Goal: Task Accomplishment & Management: Manage account settings

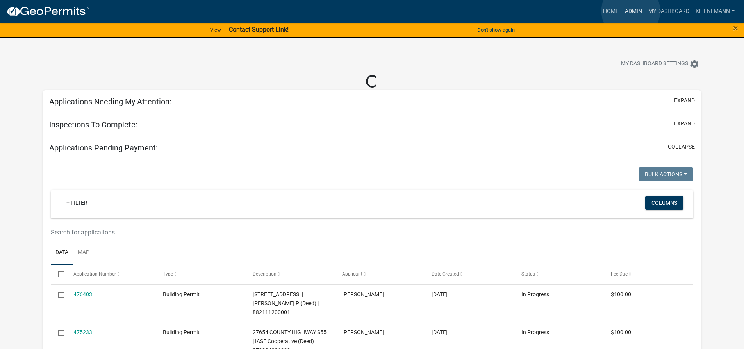
click at [631, 11] on link "Admin" at bounding box center [633, 11] width 23 height 15
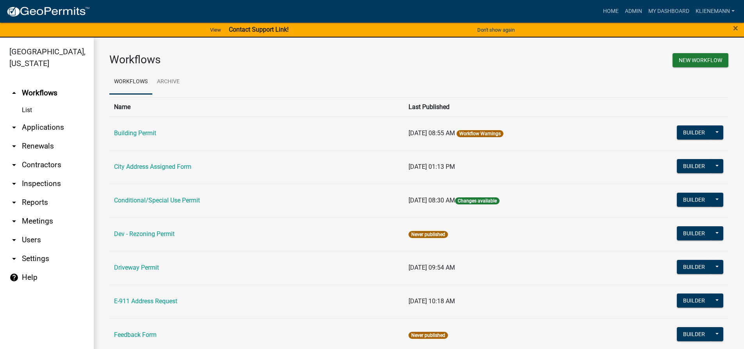
click at [52, 118] on link "arrow_drop_down Applications" at bounding box center [47, 127] width 94 height 19
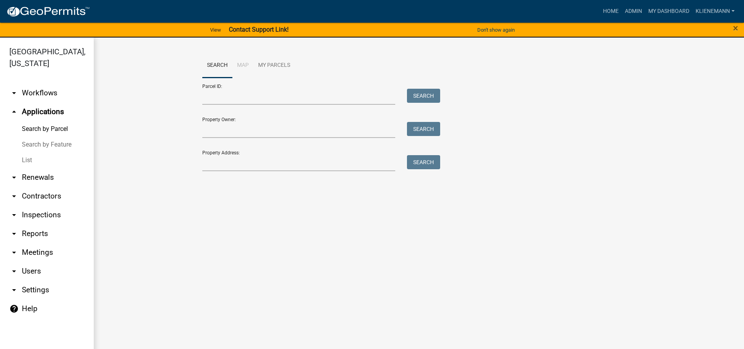
click at [38, 153] on link "List" at bounding box center [47, 160] width 94 height 16
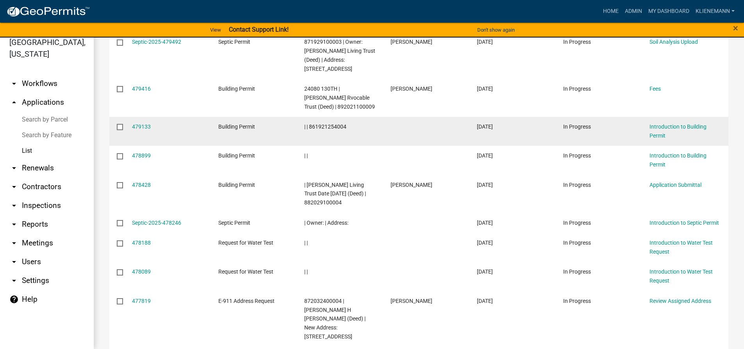
scroll to position [234, 0]
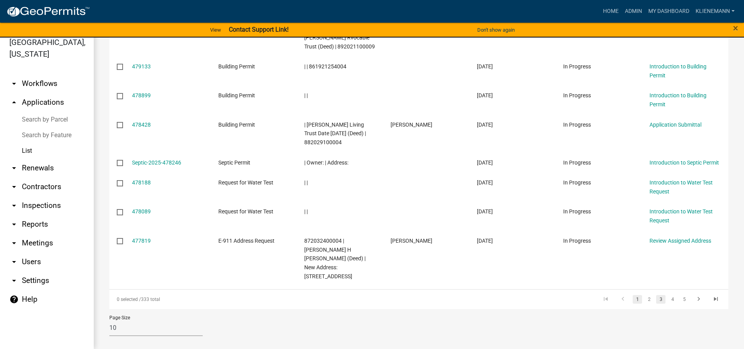
click at [658, 295] on link "3" at bounding box center [660, 299] width 9 height 9
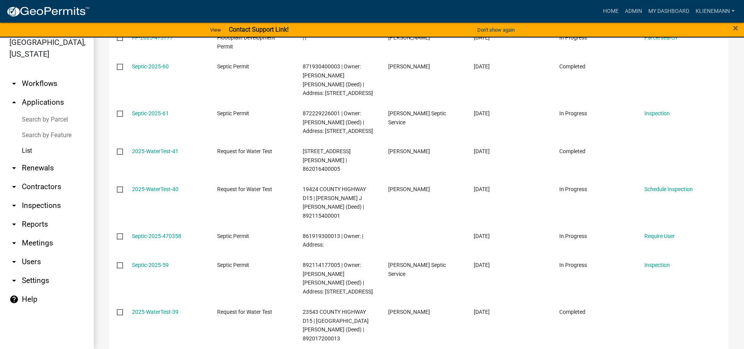
scroll to position [273, 0]
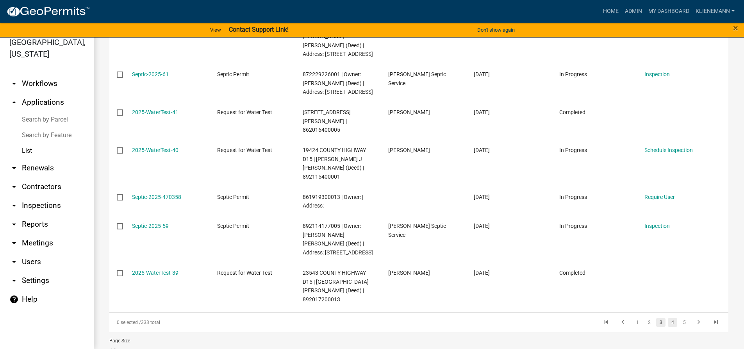
click at [668, 318] on link "4" at bounding box center [672, 322] width 9 height 9
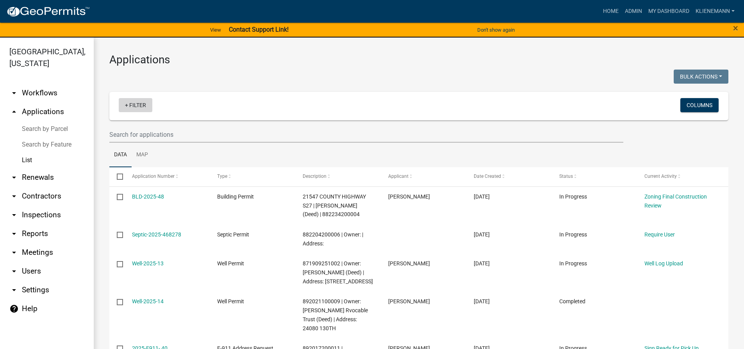
click at [133, 111] on link "+ Filter" at bounding box center [136, 105] width 34 height 14
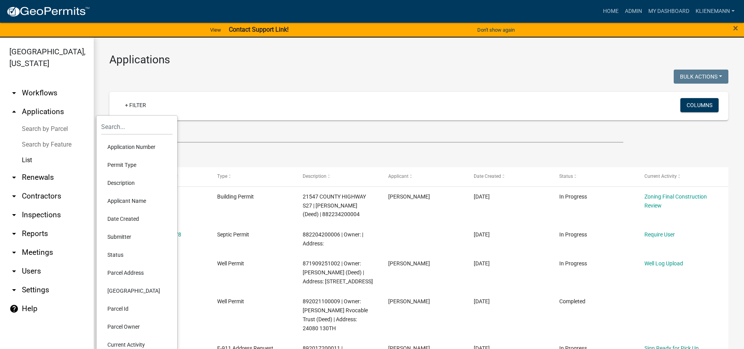
click at [136, 162] on li "Permit Type" at bounding box center [136, 165] width 71 height 18
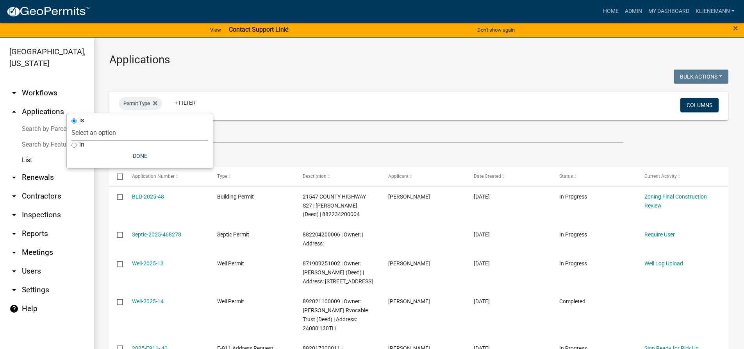
click at [125, 135] on select "Select an option Building Permit City Address Assigned Form Conditional/Special…" at bounding box center [139, 133] width 137 height 16
select select "e9e43983-4945-4d40-beb8-58878d76e4bb"
click at [92, 125] on select "Select an option Building Permit City Address Assigned Form Conditional/Special…" at bounding box center [139, 133] width 137 height 16
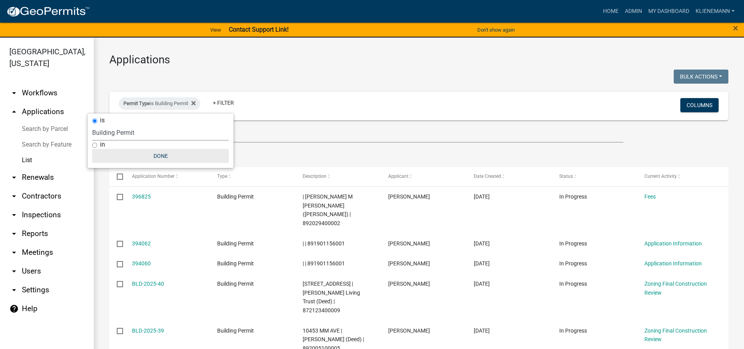
click at [163, 151] on button "Done" at bounding box center [160, 156] width 137 height 14
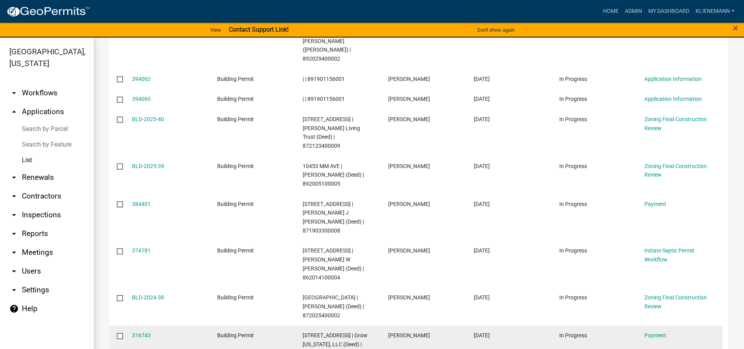
scroll to position [178, 0]
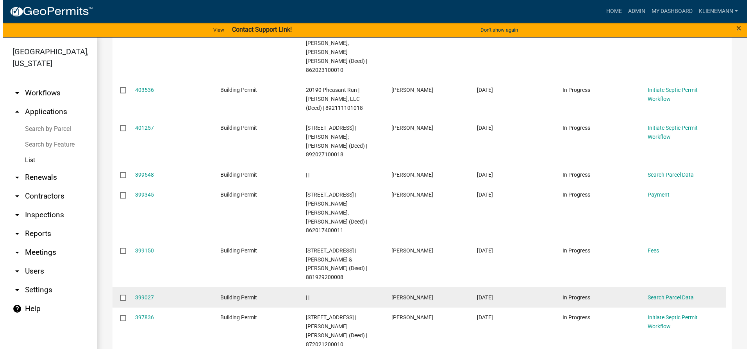
scroll to position [217, 0]
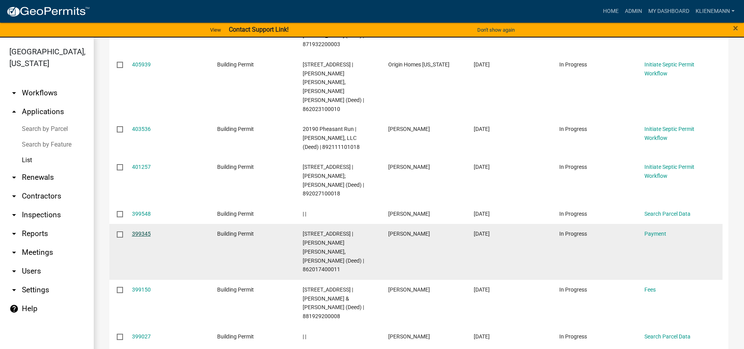
click at [139, 230] on link "399345" at bounding box center [141, 233] width 19 height 6
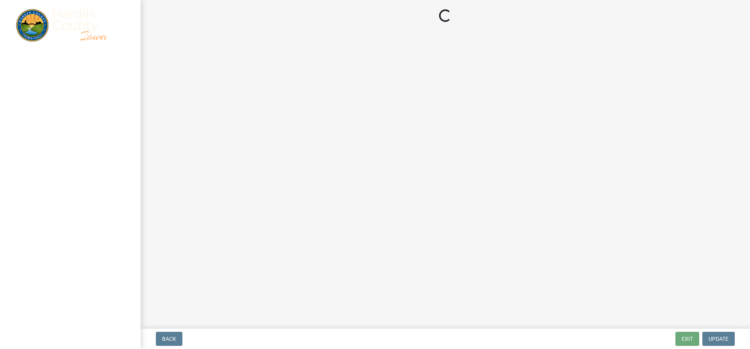
select select "3: 3"
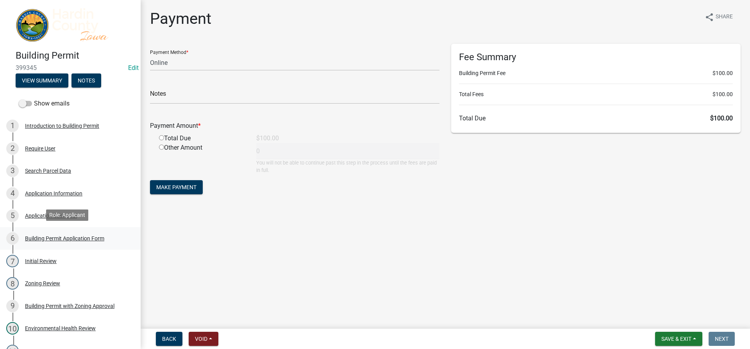
click at [62, 237] on div "Building Permit Application Form" at bounding box center [64, 238] width 79 height 5
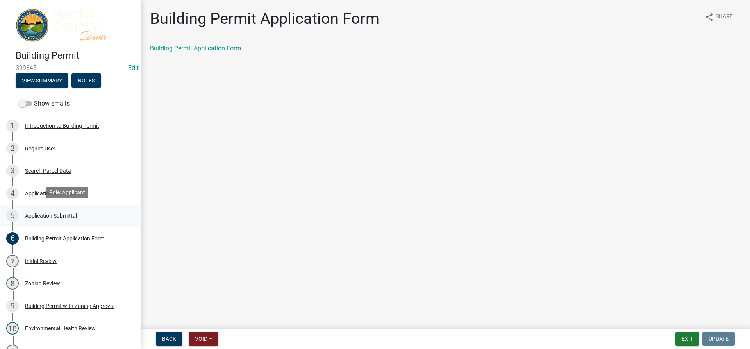
click at [72, 216] on div "Application Submittal" at bounding box center [51, 215] width 52 height 5
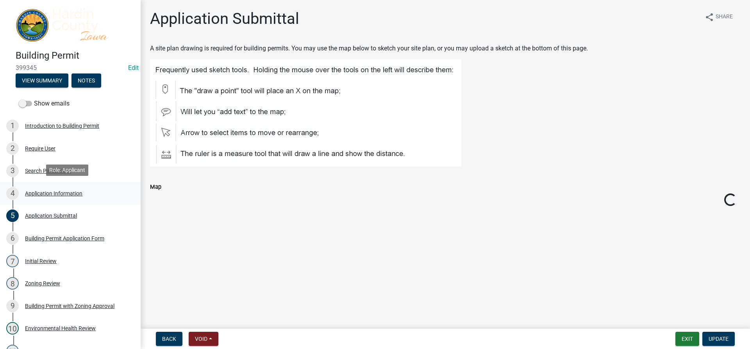
click at [82, 191] on div "4 Application Information" at bounding box center [67, 193] width 122 height 12
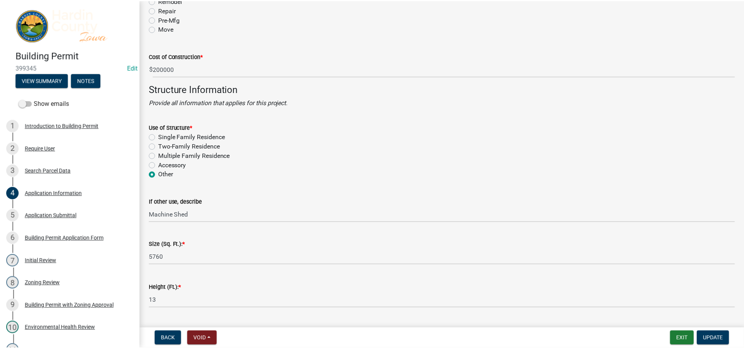
scroll to position [1406, 0]
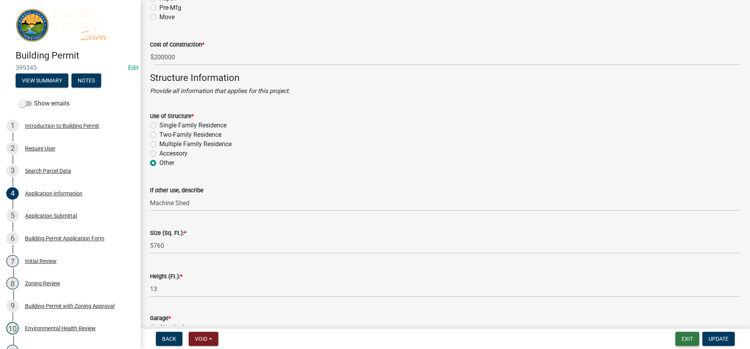
click at [684, 336] on button "Exit" at bounding box center [687, 339] width 24 height 14
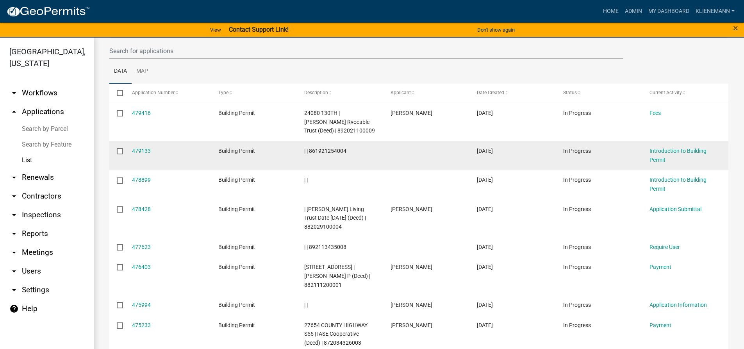
scroll to position [117, 0]
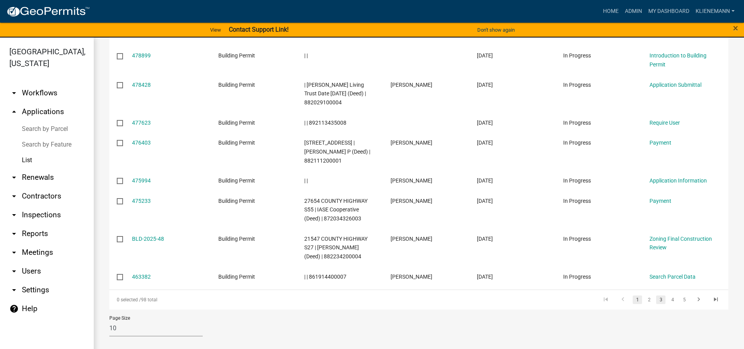
click at [656, 298] on link "3" at bounding box center [660, 299] width 9 height 9
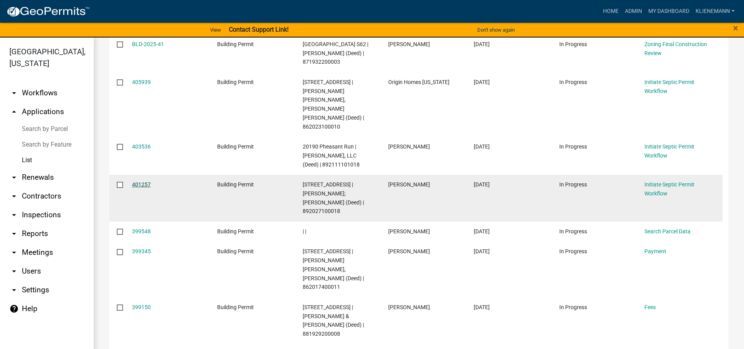
click at [140, 181] on link "401257" at bounding box center [141, 184] width 19 height 6
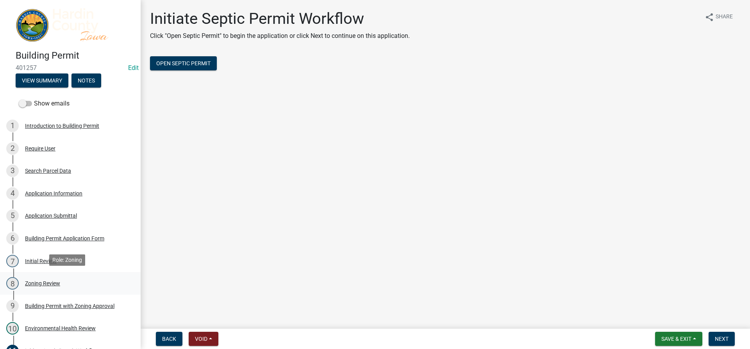
click at [82, 278] on div "8 Zoning Review" at bounding box center [67, 283] width 122 height 12
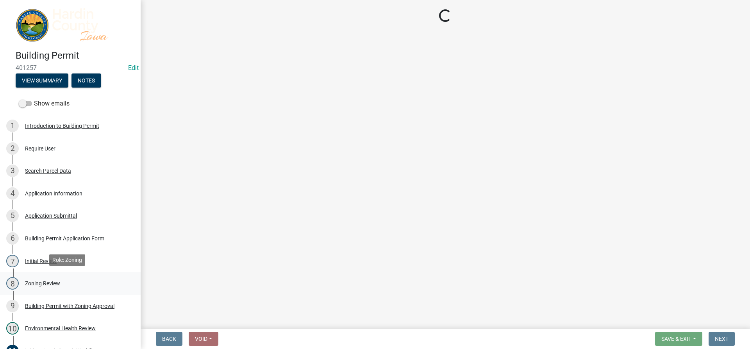
select select "cde34027-c2e6-4375-ad0d-1a97383c127e"
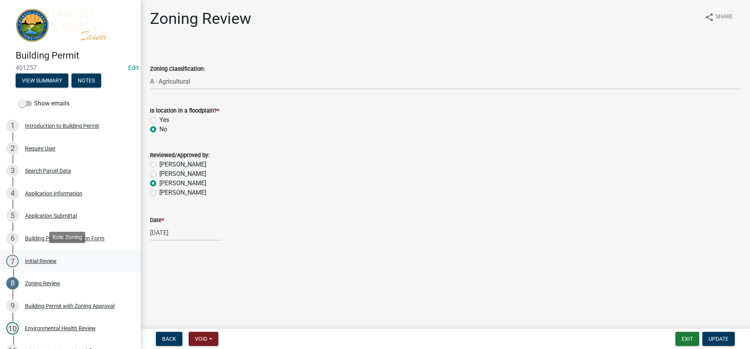
click at [74, 255] on div "7 Initial Review" at bounding box center [67, 261] width 122 height 12
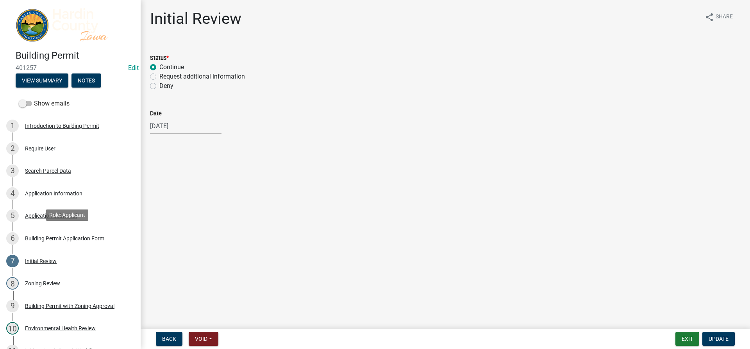
click at [73, 240] on div "6 Building Permit Application Form" at bounding box center [67, 238] width 122 height 12
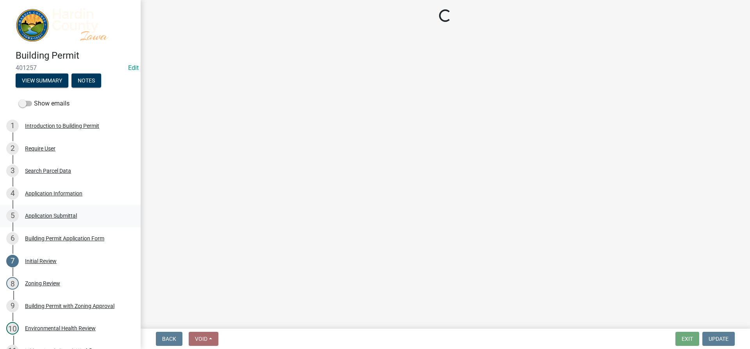
click at [70, 216] on div "Application Submittal" at bounding box center [51, 215] width 52 height 5
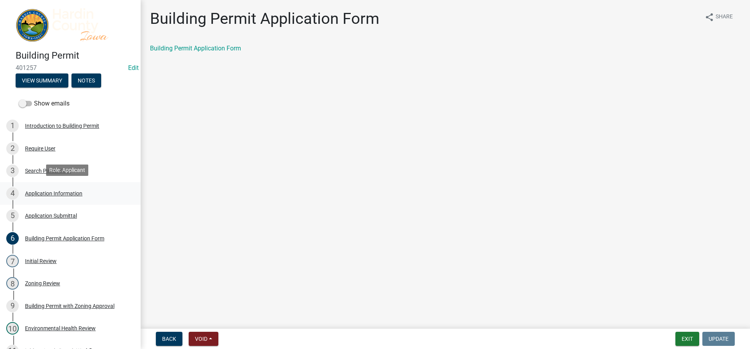
click at [68, 191] on div "Application Information" at bounding box center [53, 193] width 57 height 5
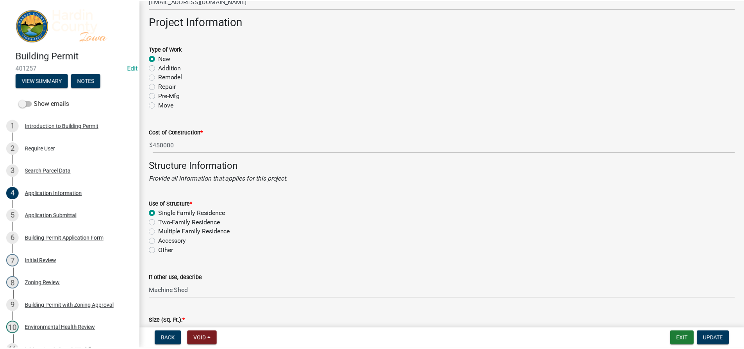
scroll to position [1280, 0]
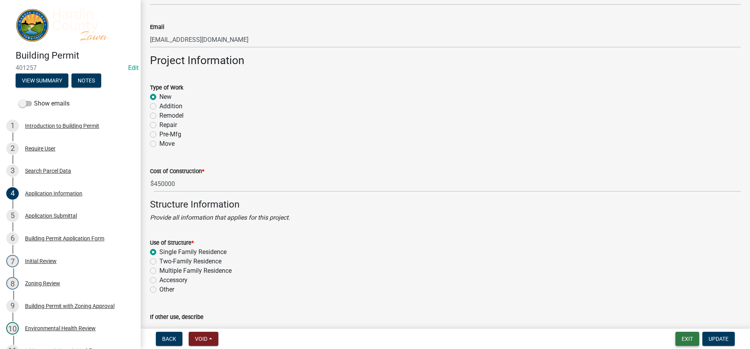
click at [693, 336] on button "Exit" at bounding box center [687, 339] width 24 height 14
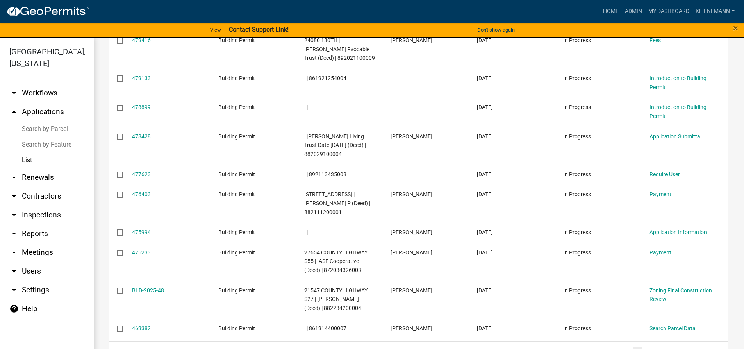
scroll to position [208, 0]
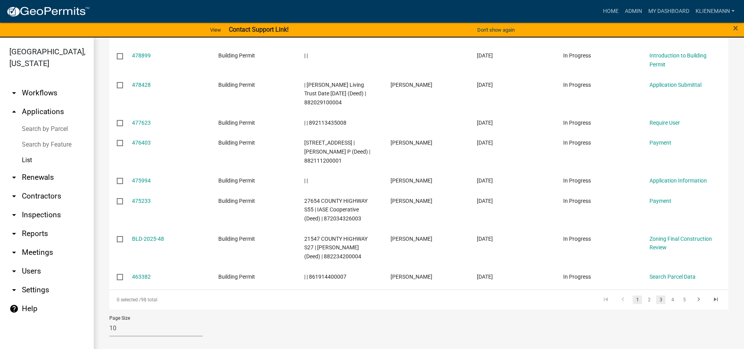
click at [656, 299] on link "3" at bounding box center [660, 299] width 9 height 9
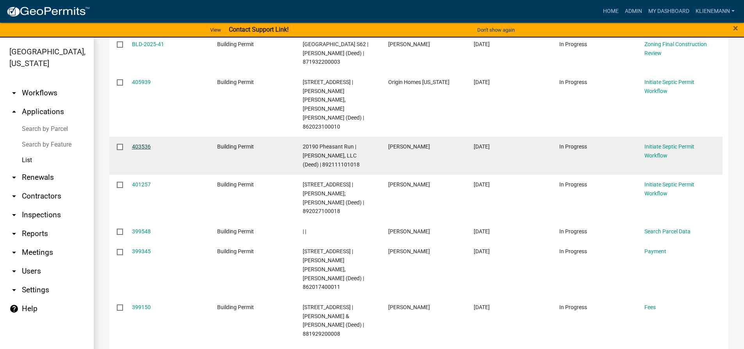
click at [137, 143] on link "403536" at bounding box center [141, 146] width 19 height 6
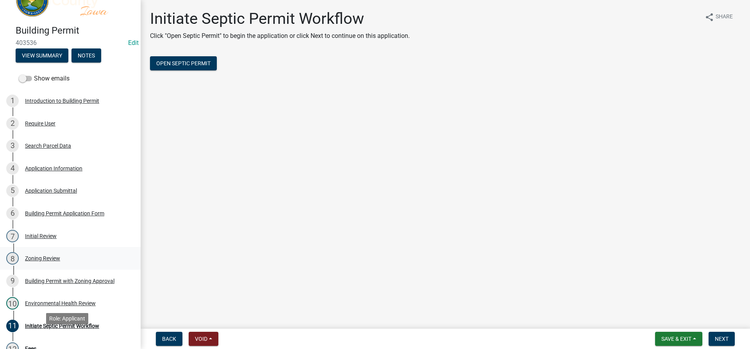
scroll to position [39, 0]
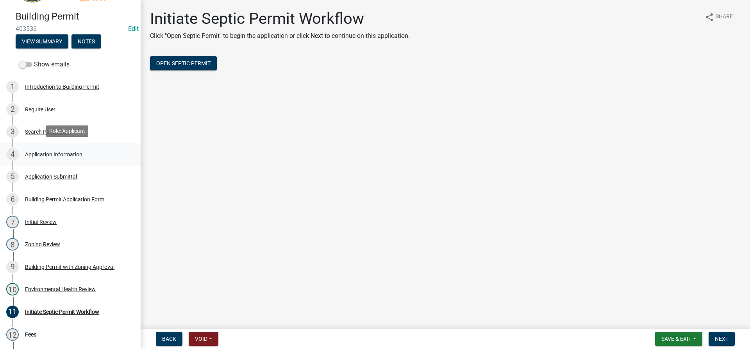
click at [70, 155] on div "Application Information" at bounding box center [53, 154] width 57 height 5
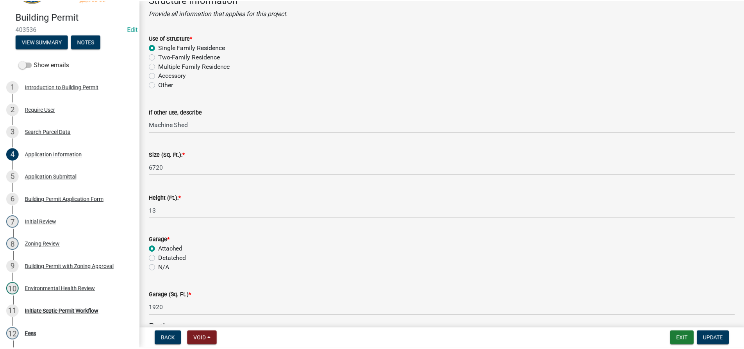
scroll to position [1640, 0]
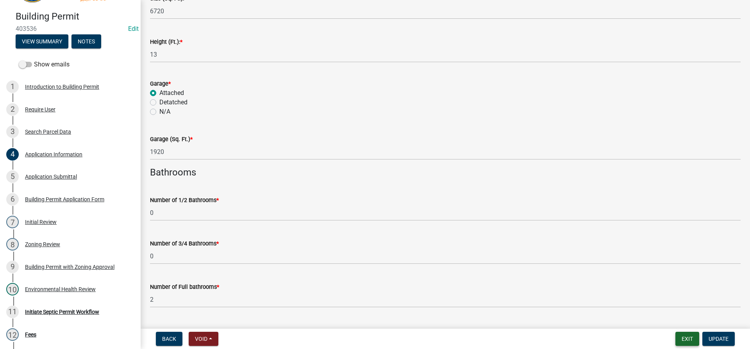
click at [682, 339] on button "Exit" at bounding box center [687, 339] width 24 height 14
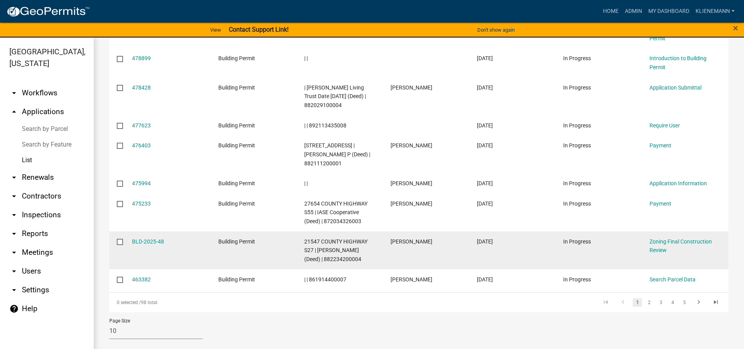
scroll to position [208, 0]
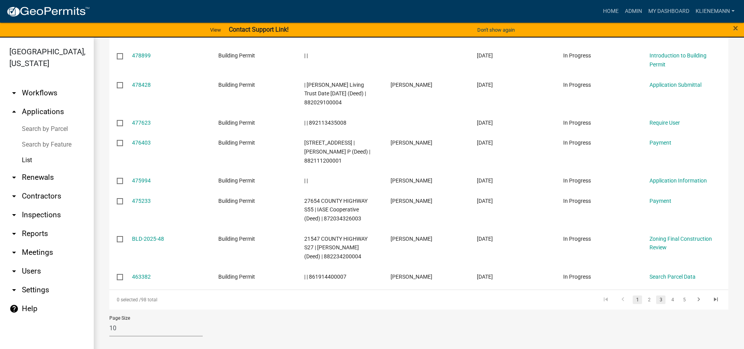
click at [656, 299] on link "3" at bounding box center [660, 299] width 9 height 9
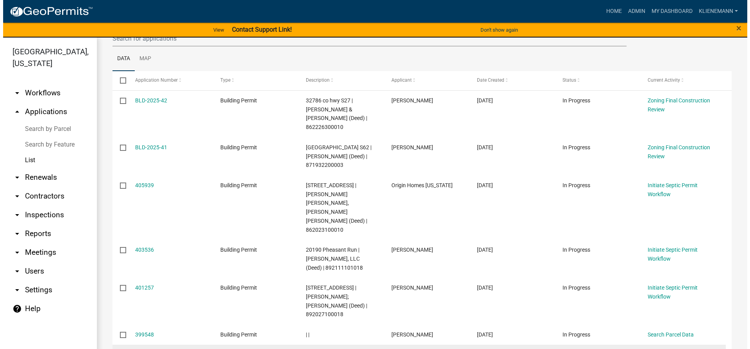
scroll to position [82, 0]
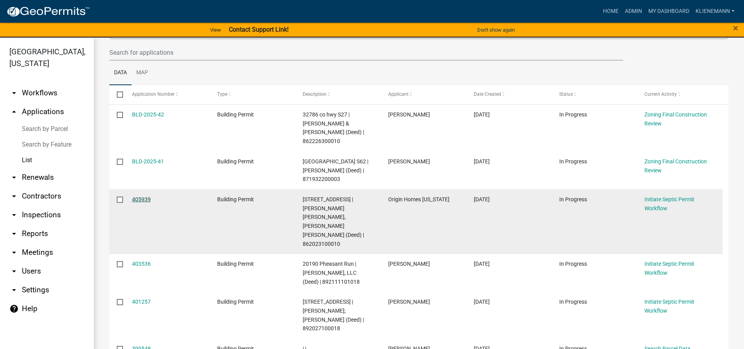
click at [137, 196] on link "405939" at bounding box center [141, 199] width 19 height 6
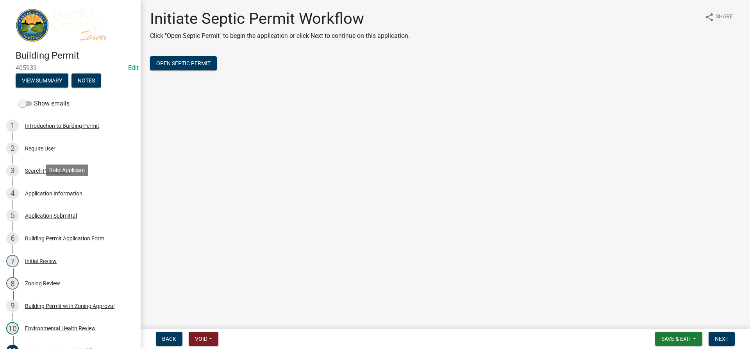
click at [69, 197] on div "4 Application Information" at bounding box center [67, 193] width 122 height 12
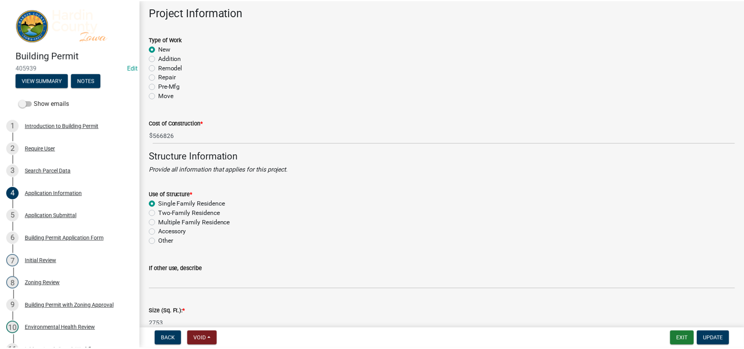
scroll to position [1328, 0]
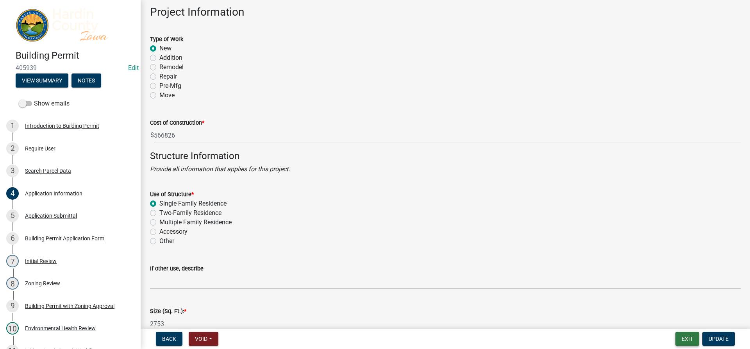
click at [693, 339] on button "Exit" at bounding box center [687, 339] width 24 height 14
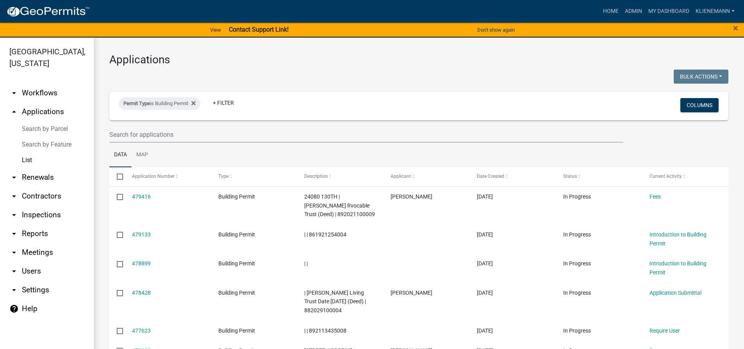
scroll to position [208, 0]
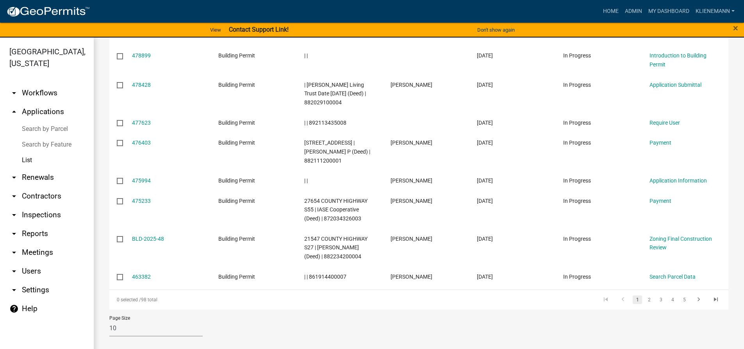
click at [667, 300] on li "4" at bounding box center [673, 299] width 12 height 13
click at [657, 300] on link "3" at bounding box center [660, 299] width 9 height 9
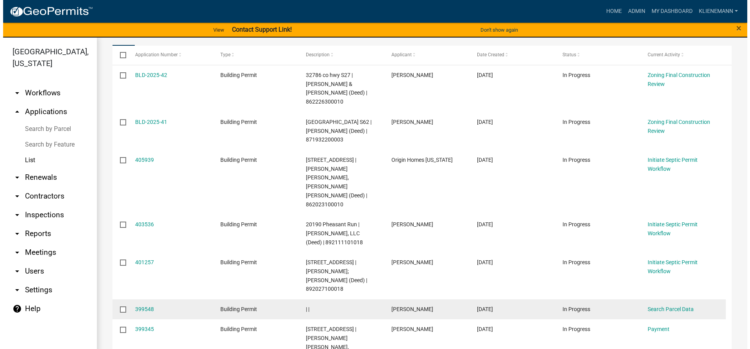
scroll to position [121, 0]
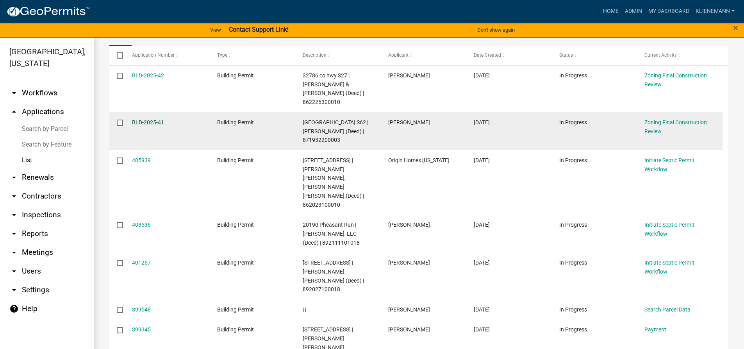
click at [149, 119] on link "BLD-2025-41" at bounding box center [148, 122] width 32 height 6
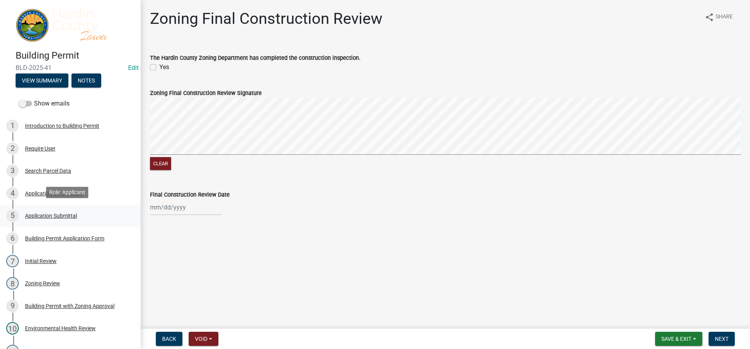
click at [64, 220] on div "5 Application Submittal" at bounding box center [67, 215] width 122 height 12
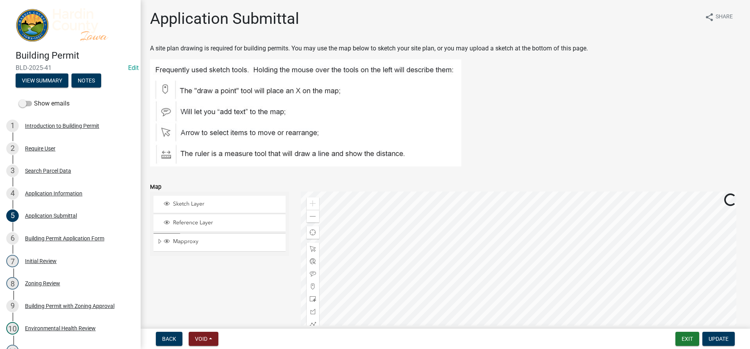
click at [65, 196] on div "4 Application Information" at bounding box center [67, 193] width 122 height 12
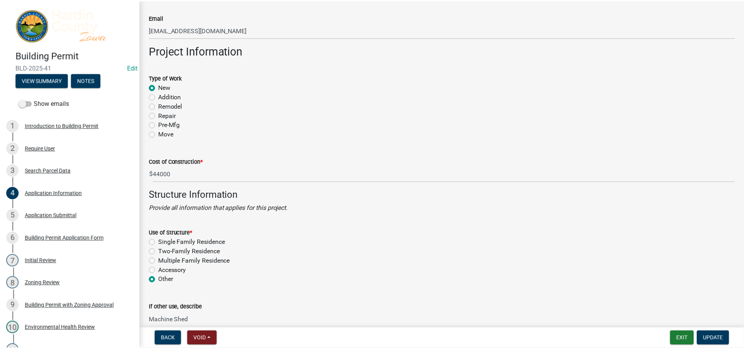
scroll to position [1328, 0]
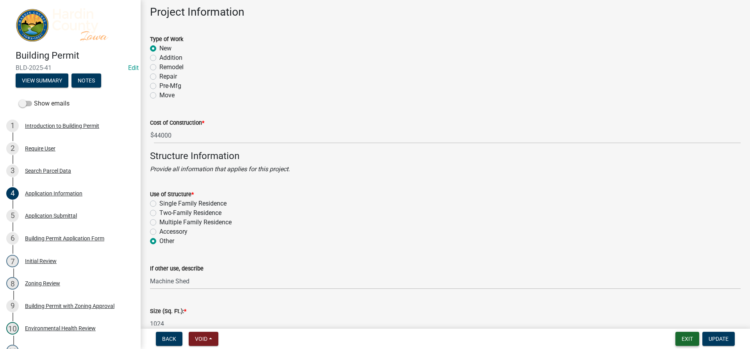
click at [683, 338] on button "Exit" at bounding box center [687, 339] width 24 height 14
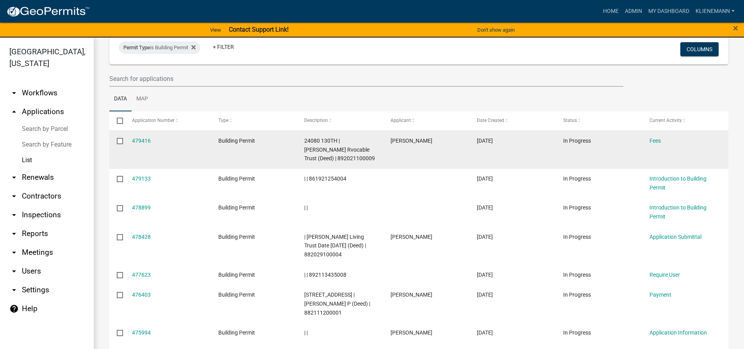
scroll to position [195, 0]
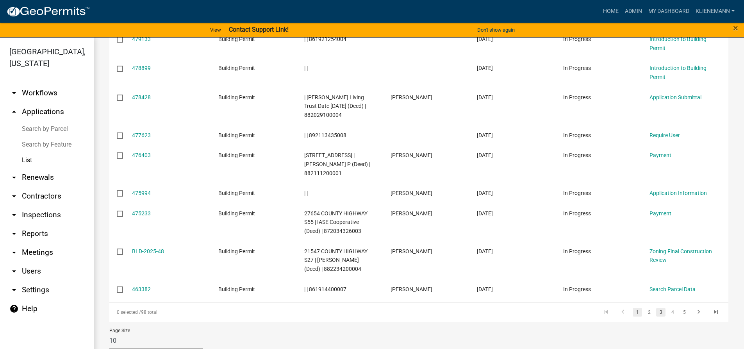
click at [659, 311] on link "3" at bounding box center [660, 312] width 9 height 9
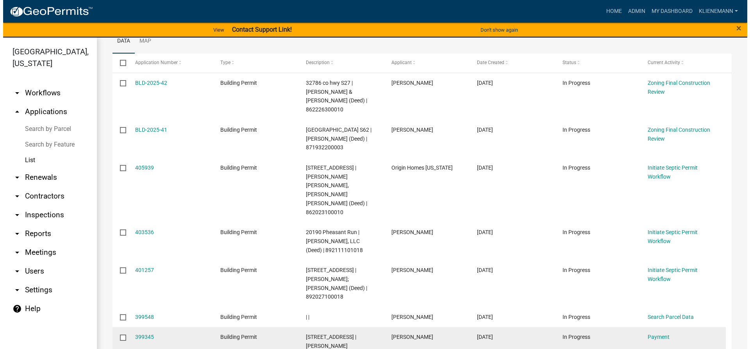
scroll to position [117, 0]
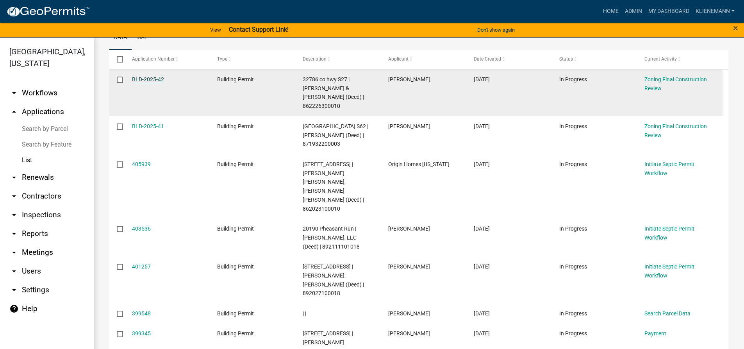
click at [145, 80] on link "BLD-2025-42" at bounding box center [148, 79] width 32 height 6
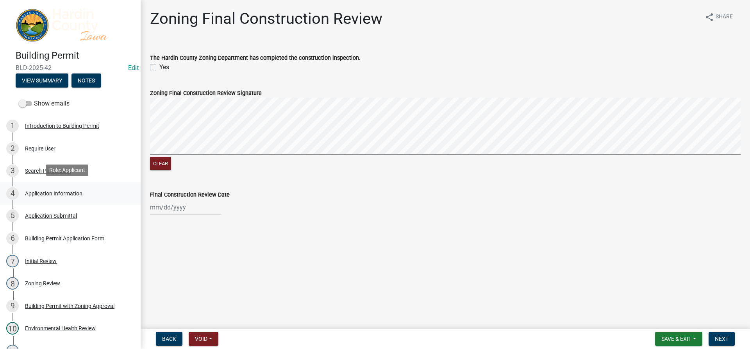
click at [89, 195] on div "4 Application Information" at bounding box center [67, 193] width 122 height 12
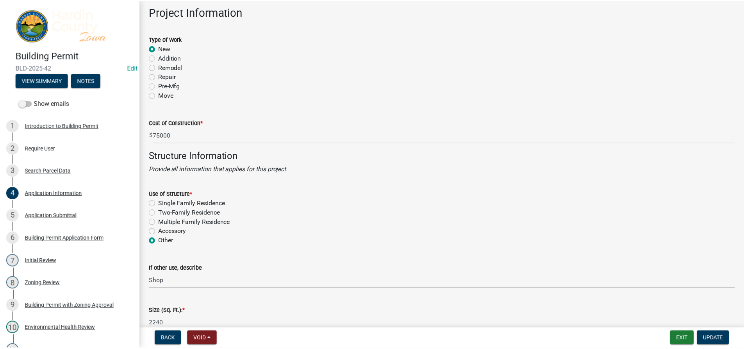
scroll to position [1289, 0]
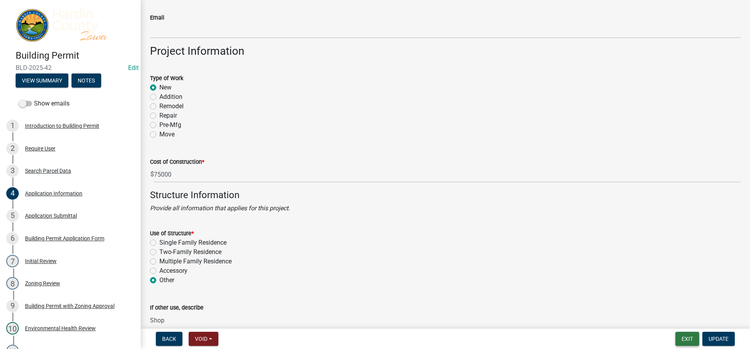
click at [689, 335] on button "Exit" at bounding box center [687, 339] width 24 height 14
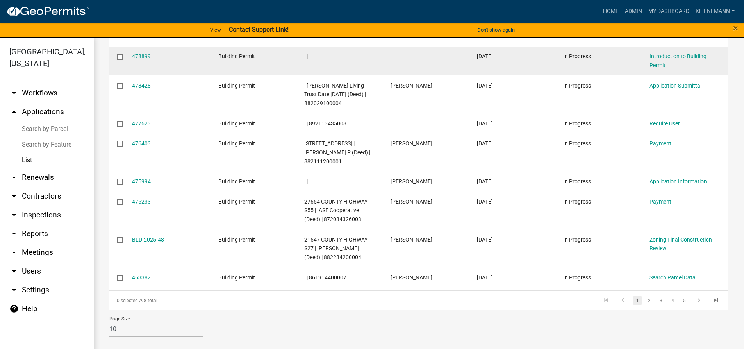
scroll to position [208, 0]
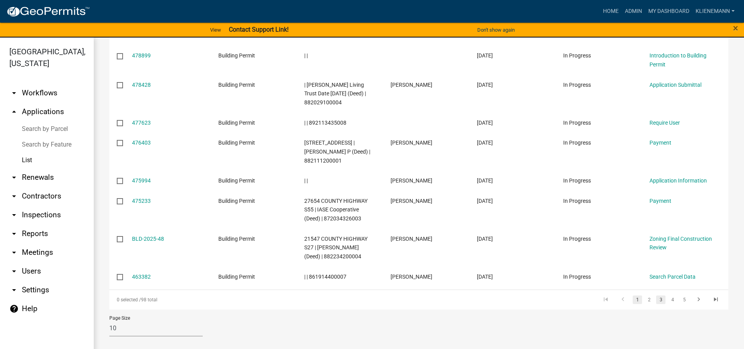
click at [656, 300] on link "3" at bounding box center [660, 299] width 9 height 9
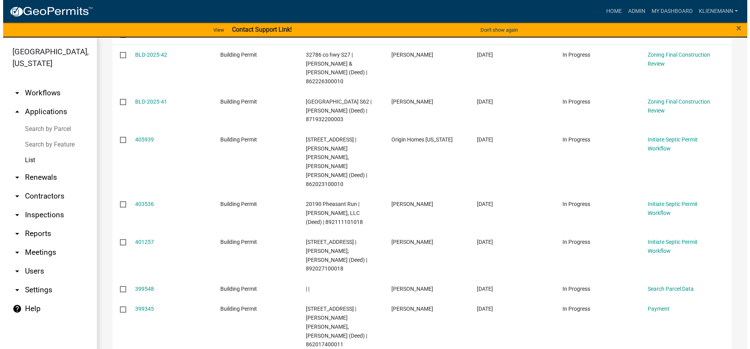
scroll to position [270, 0]
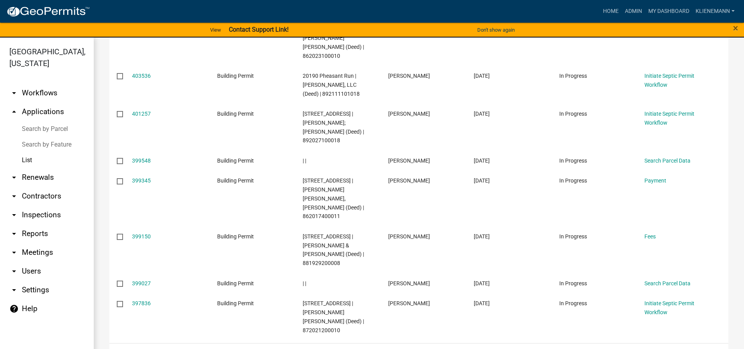
click at [644, 348] on link "2" at bounding box center [648, 353] width 9 height 9
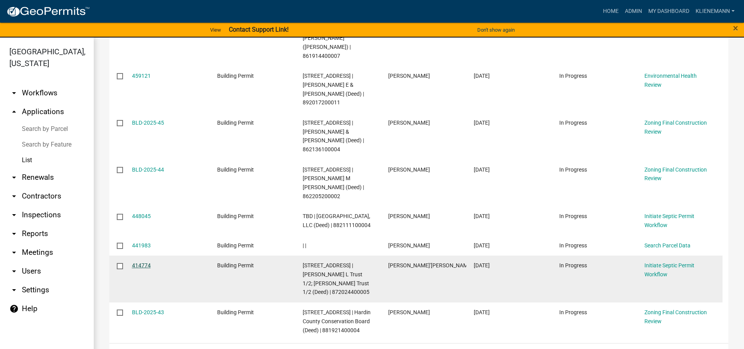
click at [145, 262] on link "414774" at bounding box center [141, 265] width 19 height 6
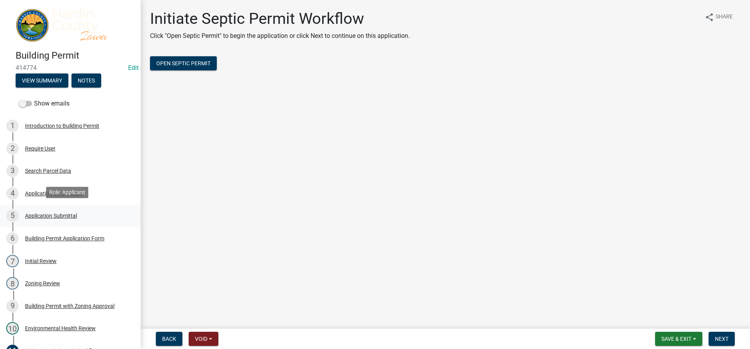
click at [58, 213] on div "Application Submittal" at bounding box center [51, 215] width 52 height 5
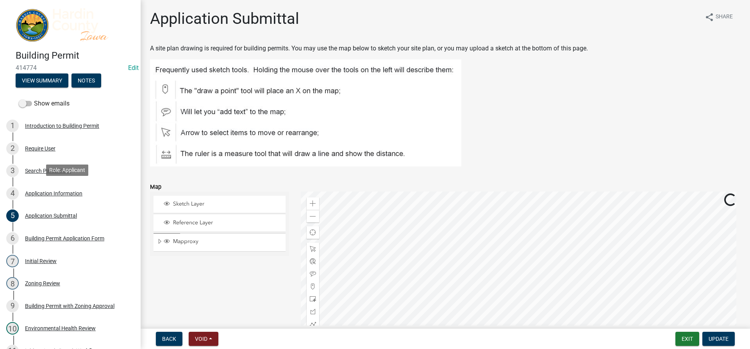
click at [64, 191] on div "Application Information" at bounding box center [53, 193] width 57 height 5
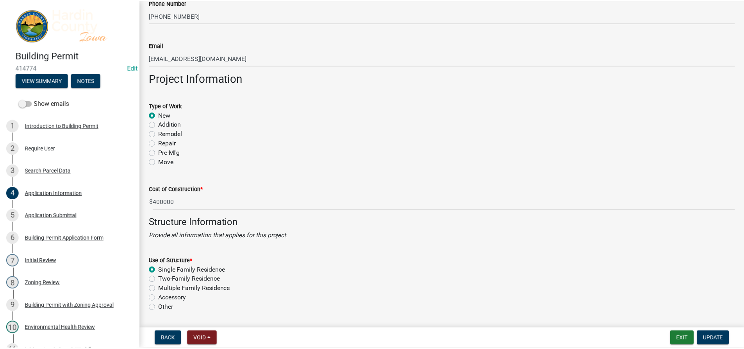
scroll to position [1289, 0]
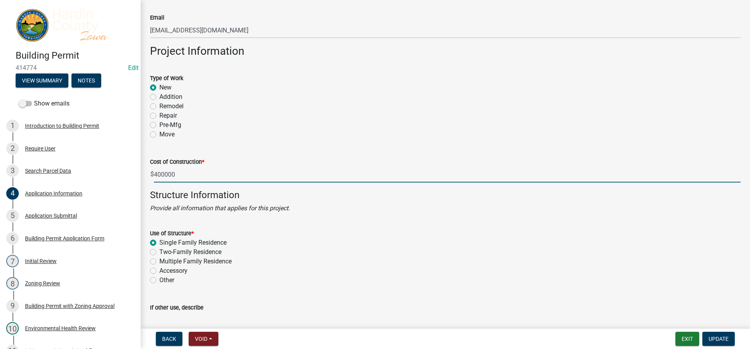
click at [163, 176] on input "400000" at bounding box center [447, 174] width 587 height 16
click at [687, 339] on button "Exit" at bounding box center [687, 339] width 24 height 14
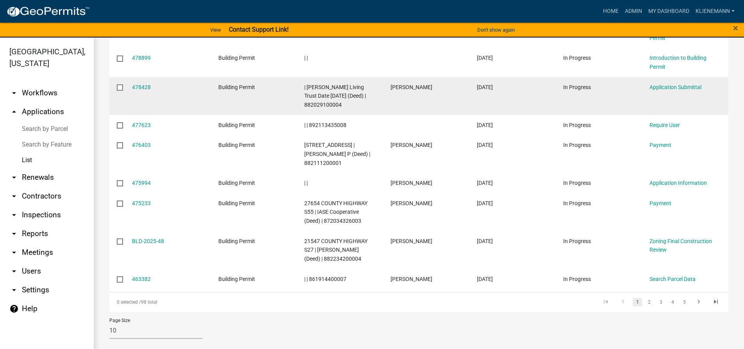
scroll to position [208, 0]
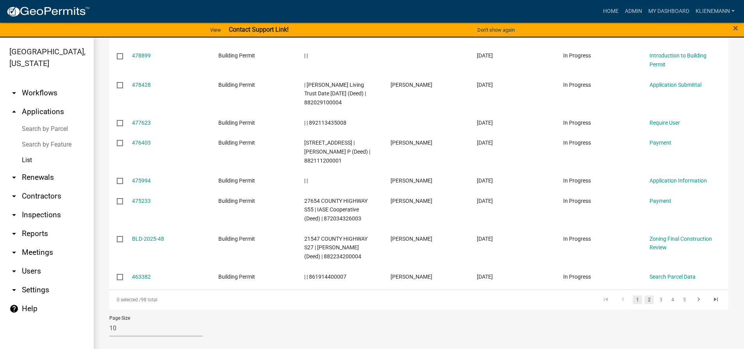
click at [648, 302] on link "2" at bounding box center [648, 299] width 9 height 9
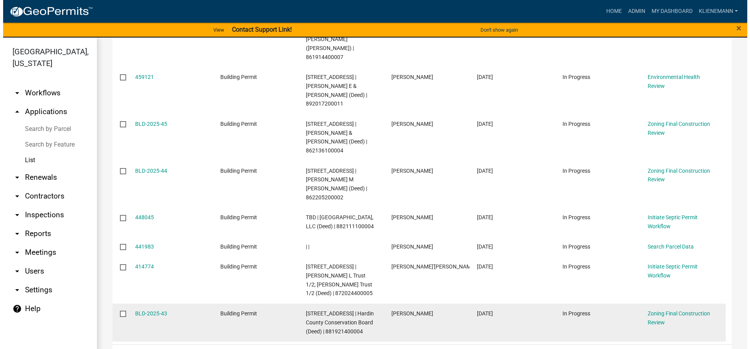
scroll to position [270, 0]
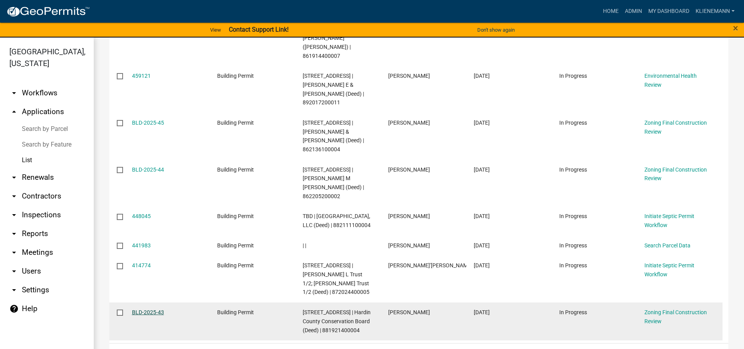
click at [155, 309] on link "BLD-2025-43" at bounding box center [148, 312] width 32 height 6
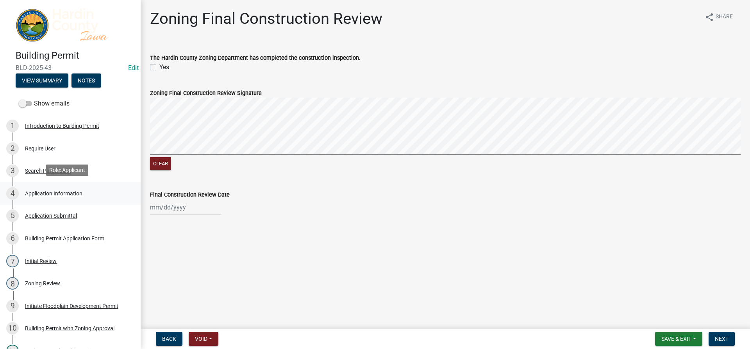
click at [65, 194] on div "Application Information" at bounding box center [53, 193] width 57 height 5
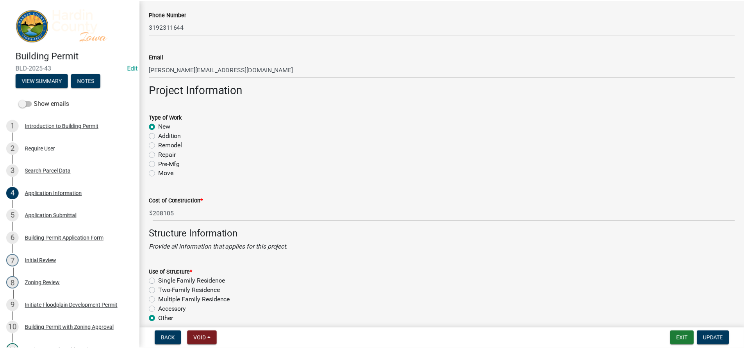
scroll to position [1328, 0]
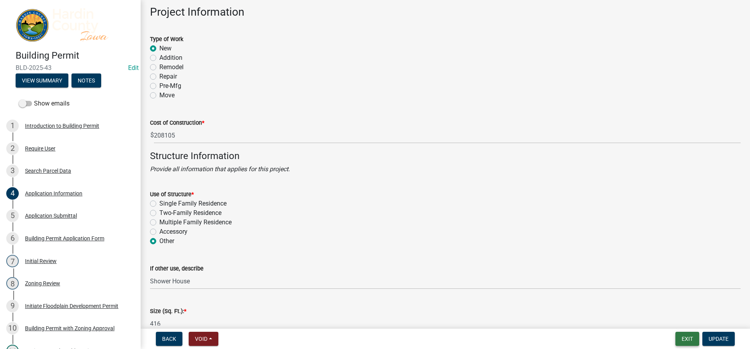
click at [682, 337] on button "Exit" at bounding box center [687, 339] width 24 height 14
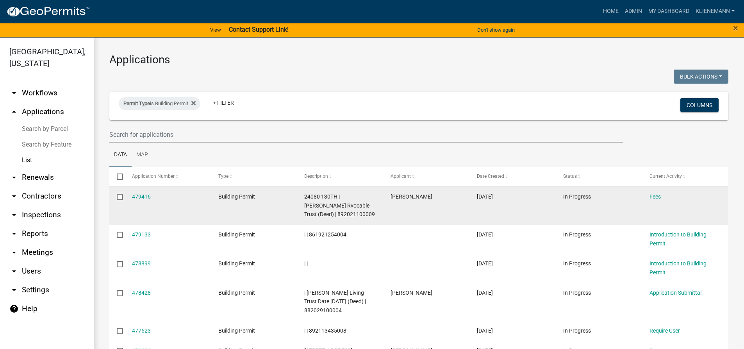
scroll to position [208, 0]
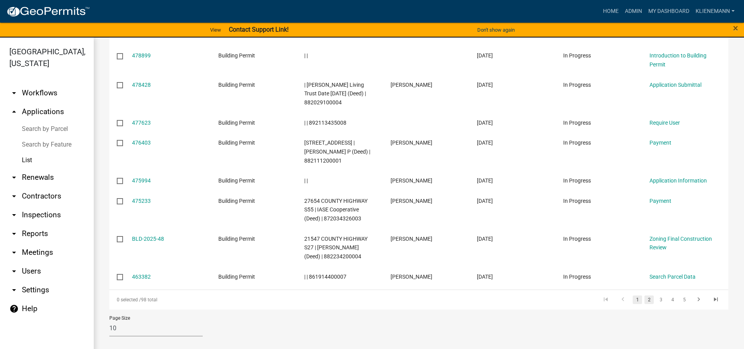
click at [645, 300] on link "2" at bounding box center [648, 299] width 9 height 9
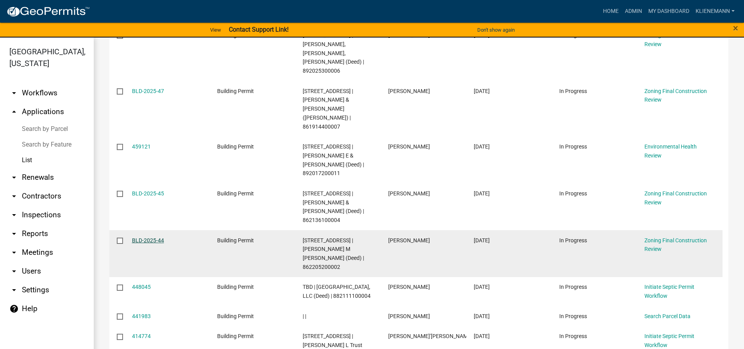
click at [145, 237] on link "BLD-2025-44" at bounding box center [148, 240] width 32 height 6
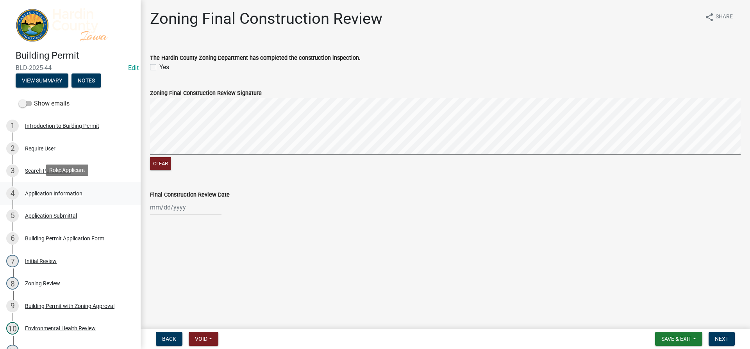
click at [75, 184] on link "4 Application Information" at bounding box center [70, 193] width 141 height 23
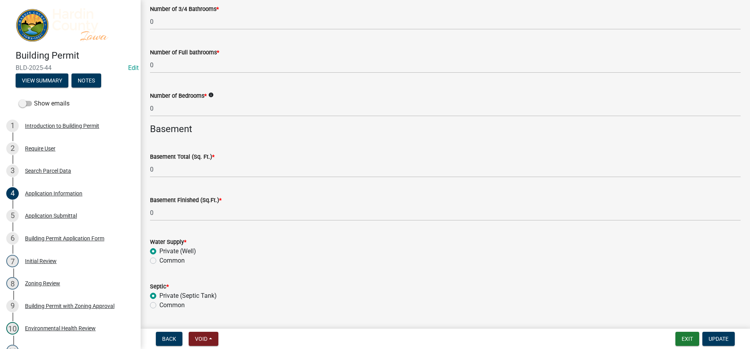
scroll to position [1983, 0]
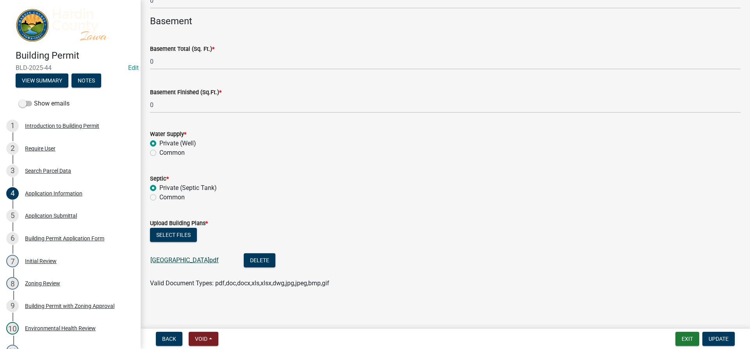
click at [165, 259] on link "[GEOGRAPHIC_DATA]pdf" at bounding box center [184, 259] width 68 height 7
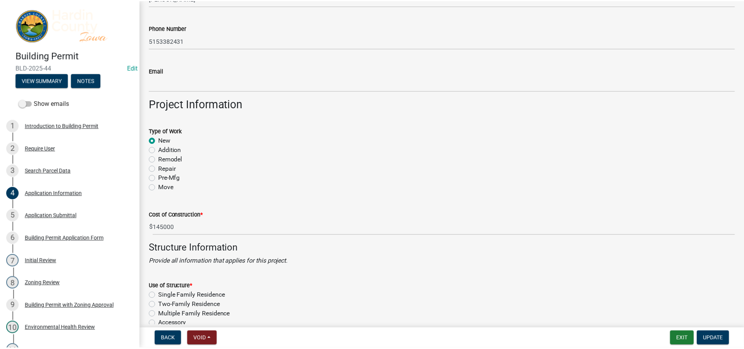
scroll to position [1240, 0]
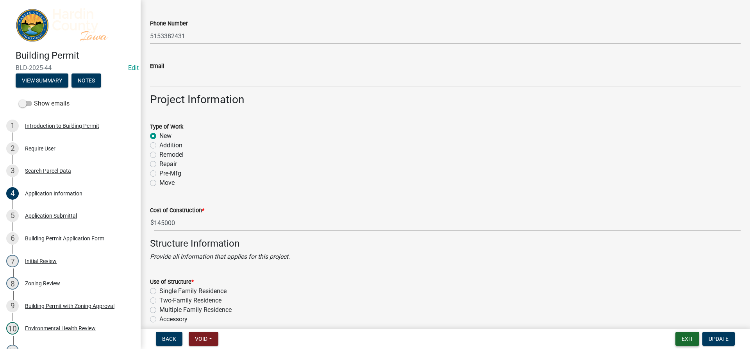
click at [689, 342] on button "Exit" at bounding box center [687, 339] width 24 height 14
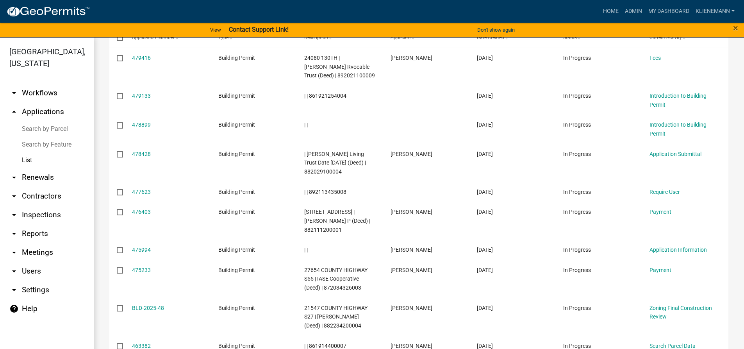
scroll to position [208, 0]
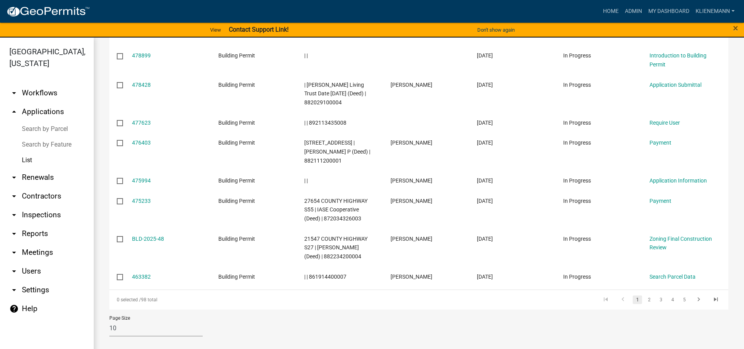
click at [644, 298] on link "2" at bounding box center [648, 299] width 9 height 9
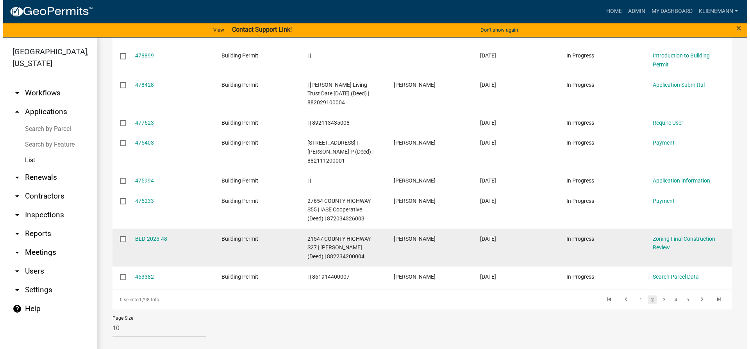
scroll to position [199, 0]
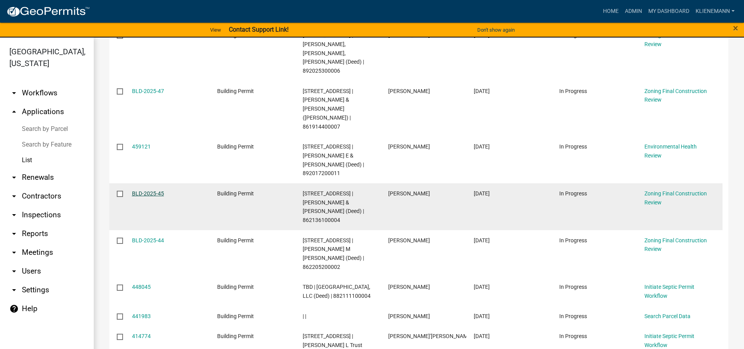
click at [137, 190] on link "BLD-2025-45" at bounding box center [148, 193] width 32 height 6
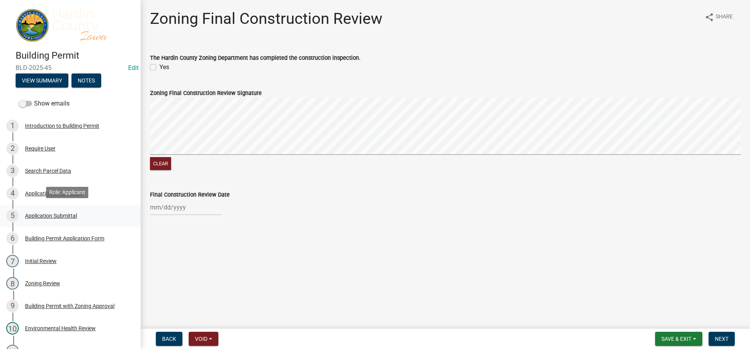
click at [75, 219] on div "5 Application Submittal" at bounding box center [67, 215] width 122 height 12
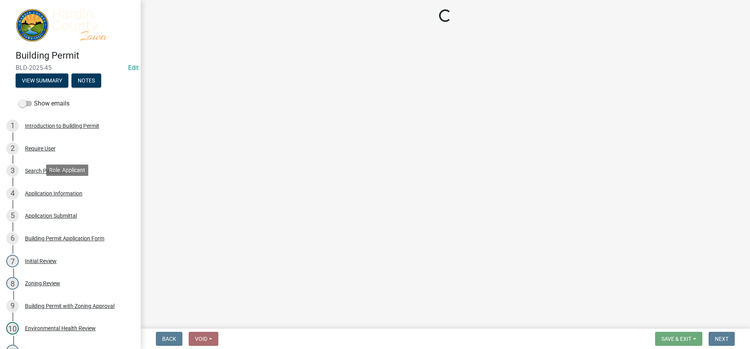
click at [75, 195] on div "4 Application Information" at bounding box center [67, 193] width 122 height 12
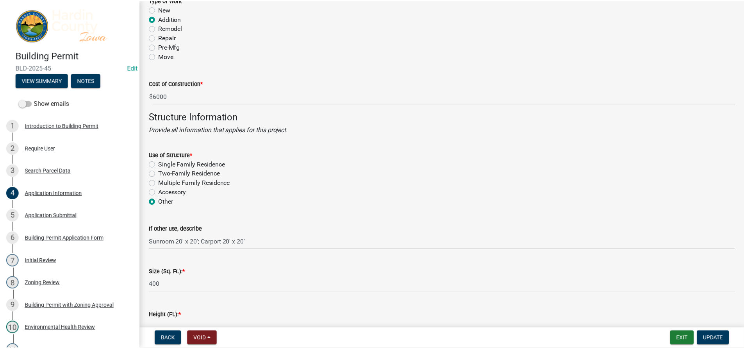
scroll to position [1328, 0]
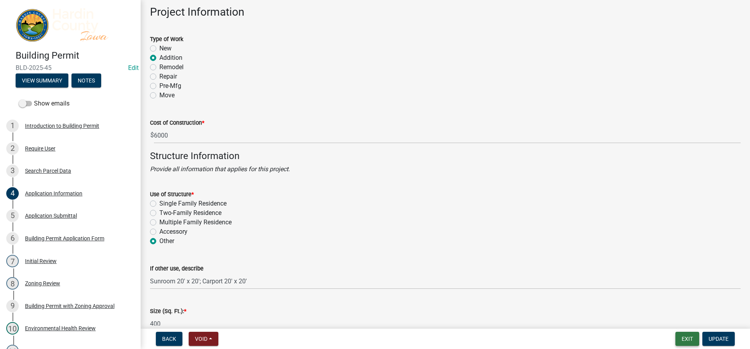
click at [684, 336] on button "Exit" at bounding box center [687, 339] width 24 height 14
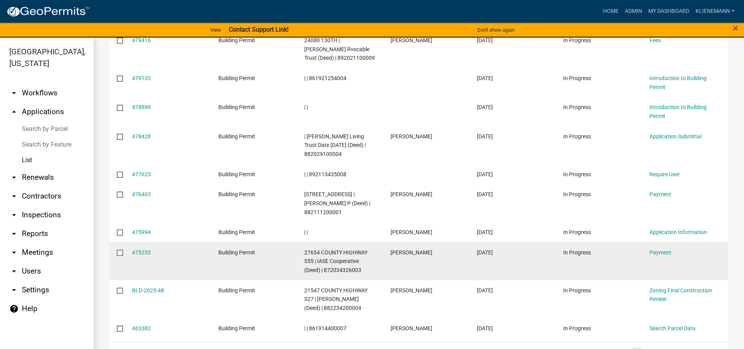
scroll to position [208, 0]
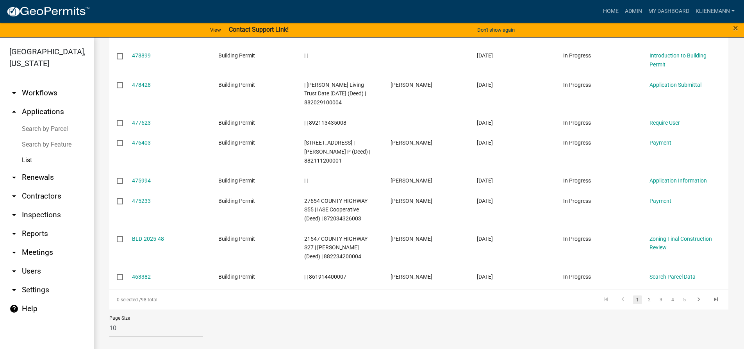
drag, startPoint x: 638, startPoint y: 300, endPoint x: 648, endPoint y: 300, distance: 9.8
click at [643, 300] on li "2" at bounding box center [649, 299] width 12 height 13
click at [644, 300] on link "2" at bounding box center [648, 299] width 9 height 9
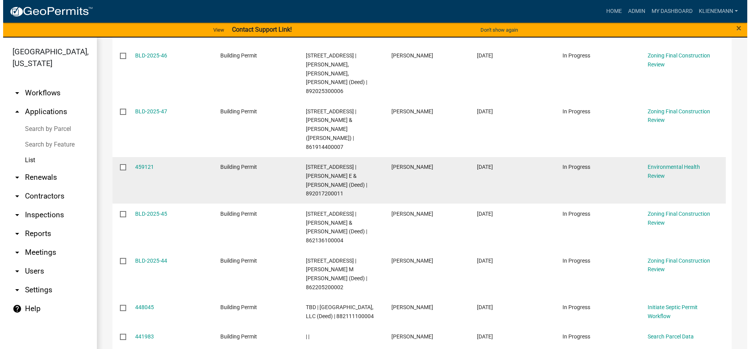
scroll to position [160, 0]
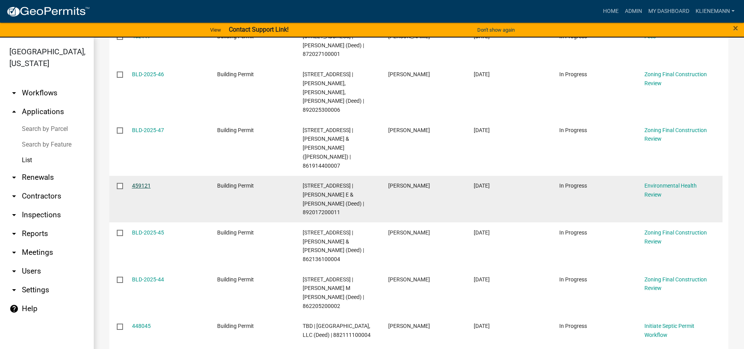
click at [138, 182] on link "459121" at bounding box center [141, 185] width 19 height 6
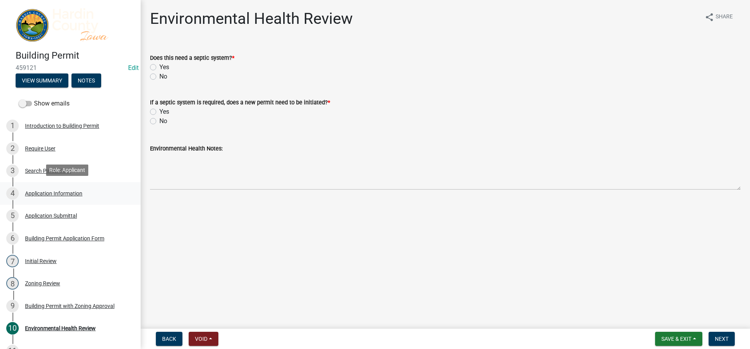
click at [75, 191] on div "Application Information" at bounding box center [53, 193] width 57 height 5
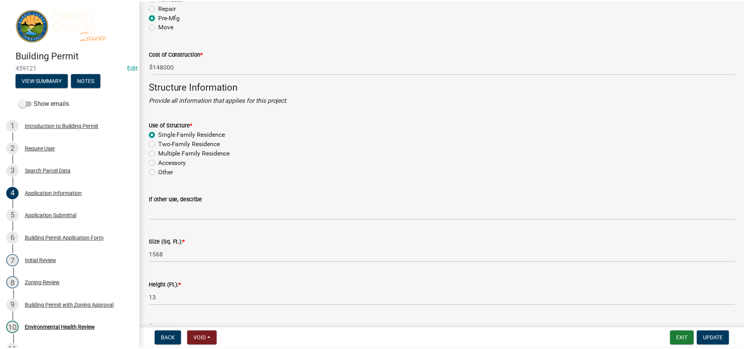
scroll to position [1358, 0]
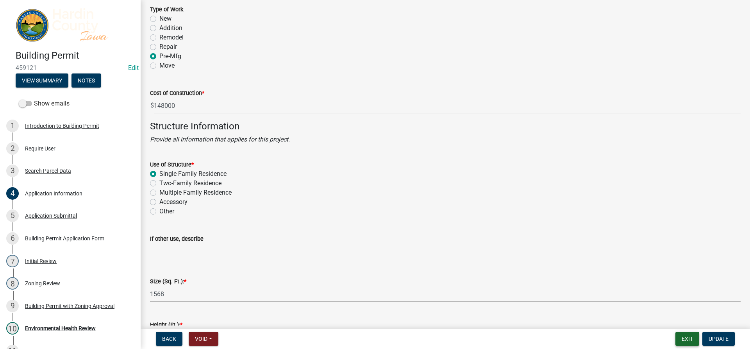
click at [688, 336] on button "Exit" at bounding box center [687, 339] width 24 height 14
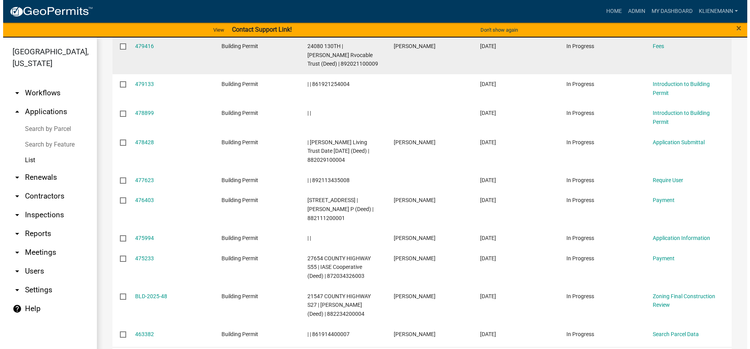
scroll to position [195, 0]
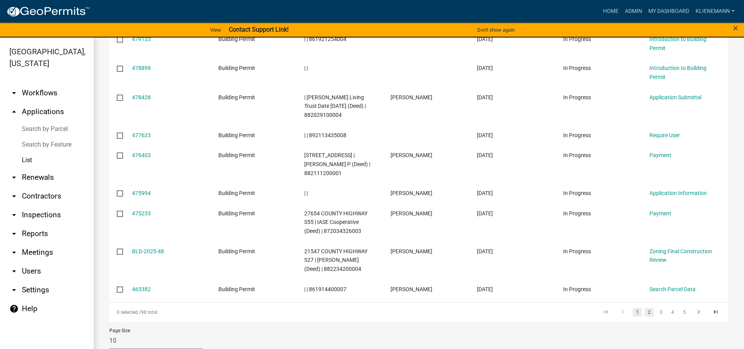
click at [647, 316] on link "2" at bounding box center [648, 312] width 9 height 9
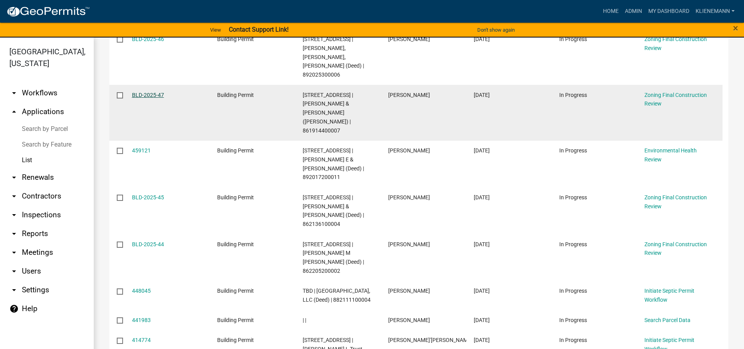
click at [148, 92] on link "BLD-2025-47" at bounding box center [148, 95] width 32 height 6
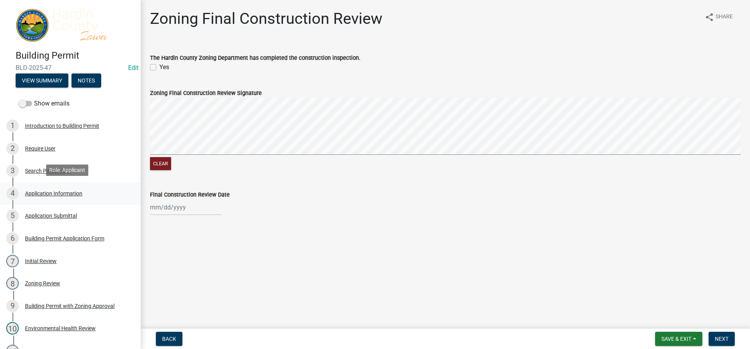
click at [70, 196] on div "4 Application Information" at bounding box center [67, 193] width 122 height 12
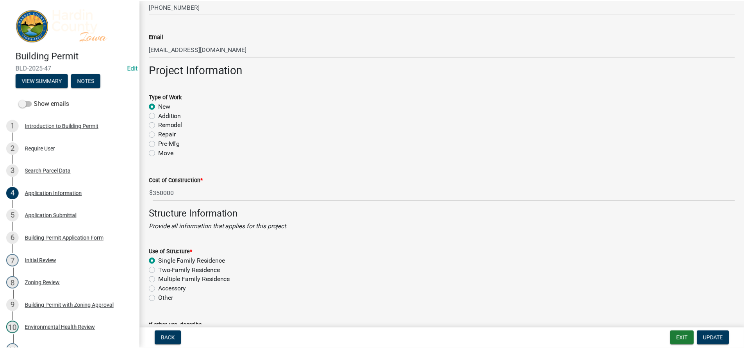
scroll to position [1289, 0]
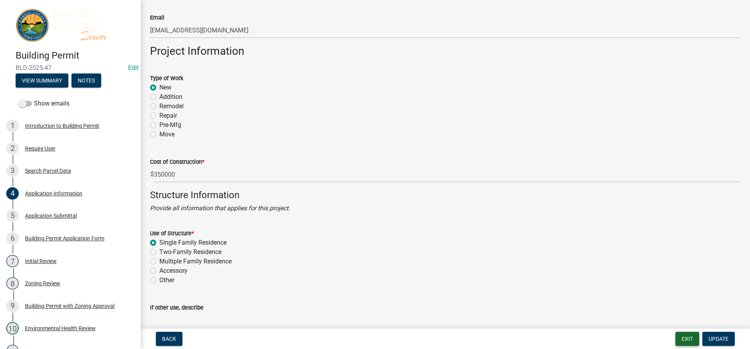
click at [693, 335] on button "Exit" at bounding box center [687, 339] width 24 height 14
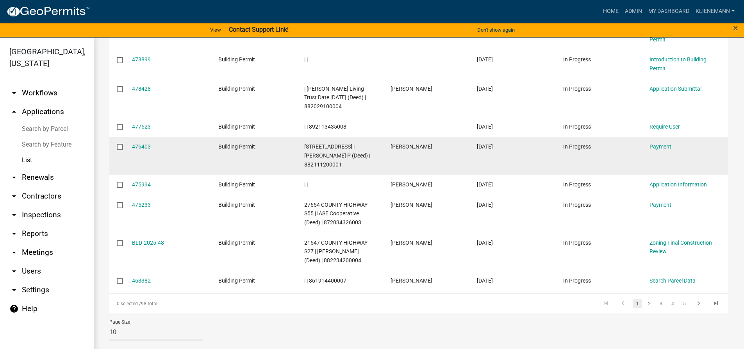
scroll to position [208, 0]
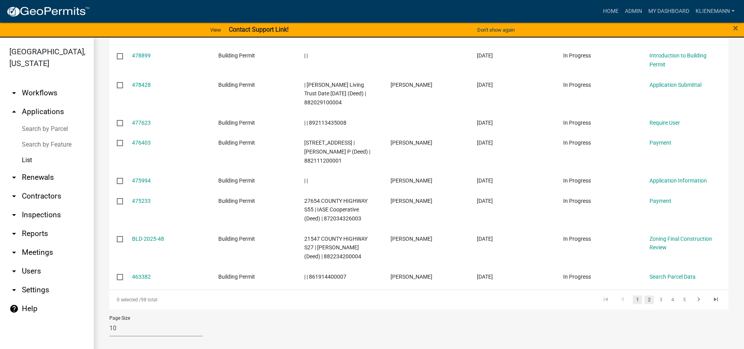
click at [646, 298] on link "2" at bounding box center [648, 299] width 9 height 9
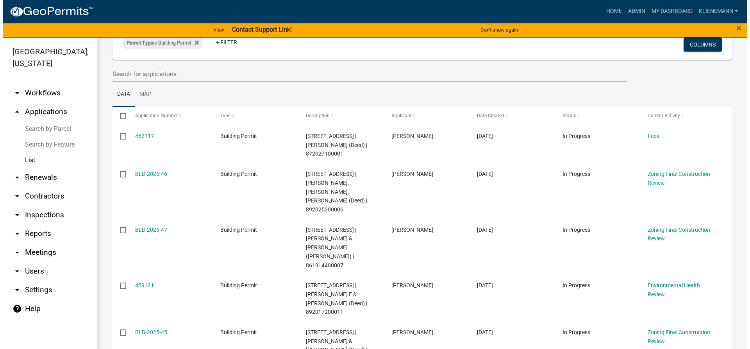
scroll to position [43, 0]
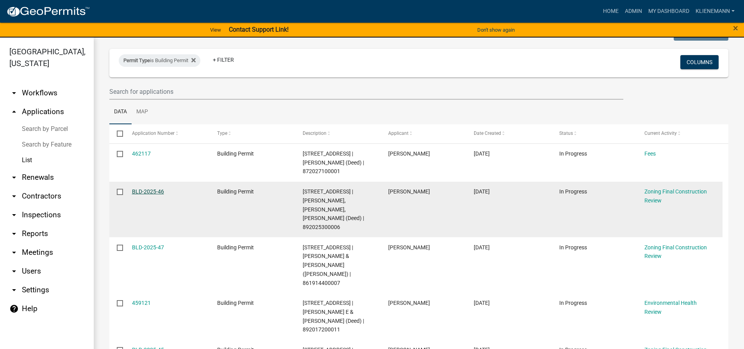
click at [153, 191] on link "BLD-2025-46" at bounding box center [148, 191] width 32 height 6
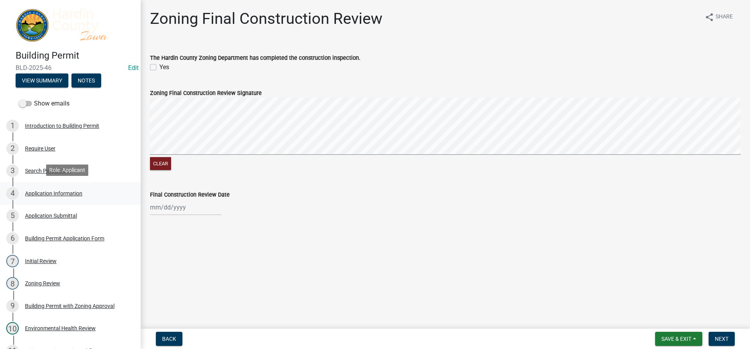
click at [79, 191] on div "Application Information" at bounding box center [53, 193] width 57 height 5
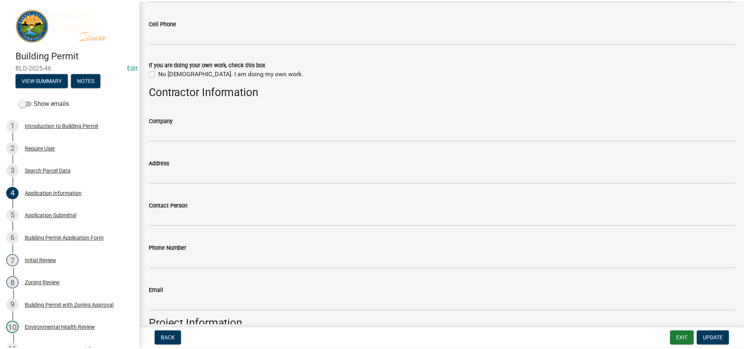
scroll to position [1250, 0]
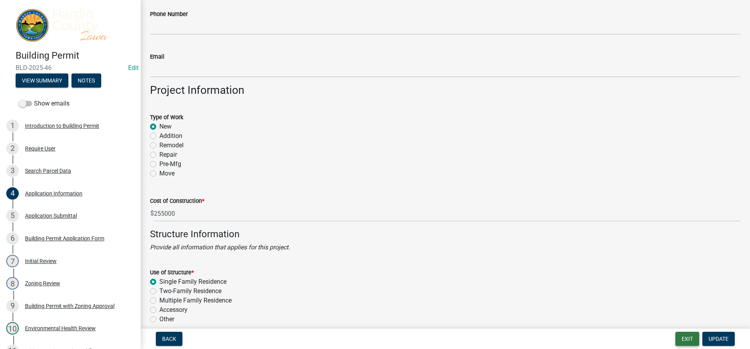
click at [691, 339] on button "Exit" at bounding box center [687, 339] width 24 height 14
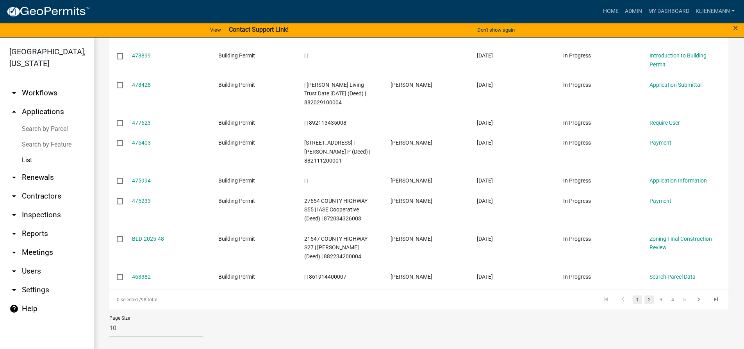
click at [644, 302] on link "2" at bounding box center [648, 299] width 9 height 9
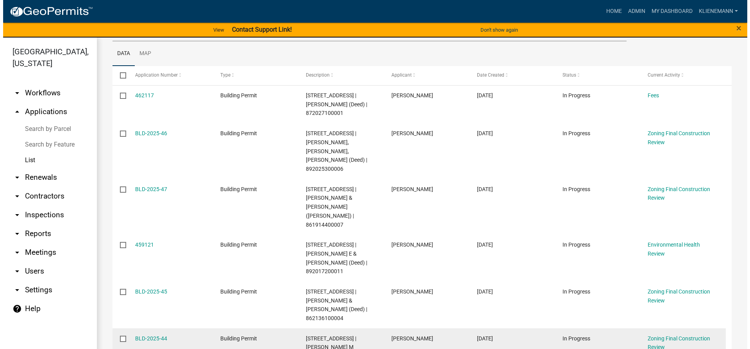
scroll to position [82, 0]
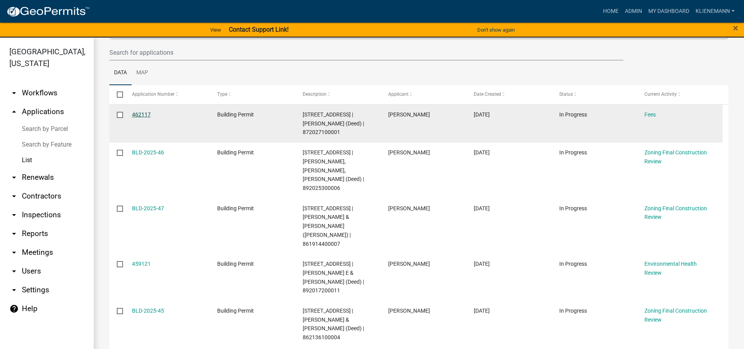
click at [137, 112] on link "462117" at bounding box center [141, 114] width 19 height 6
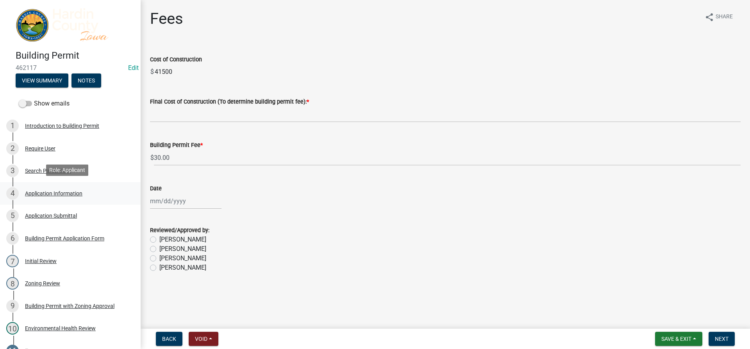
click at [62, 191] on div "Application Information" at bounding box center [53, 193] width 57 height 5
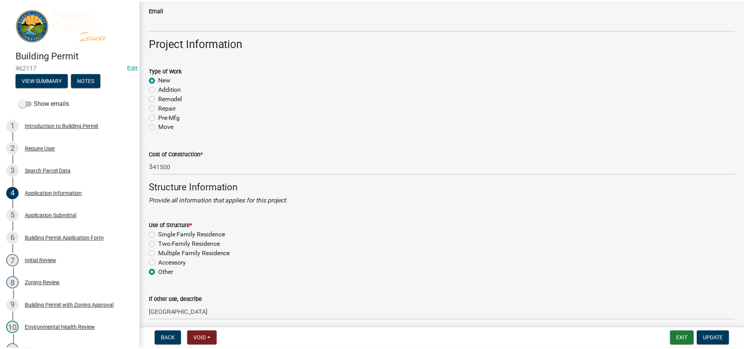
scroll to position [1367, 0]
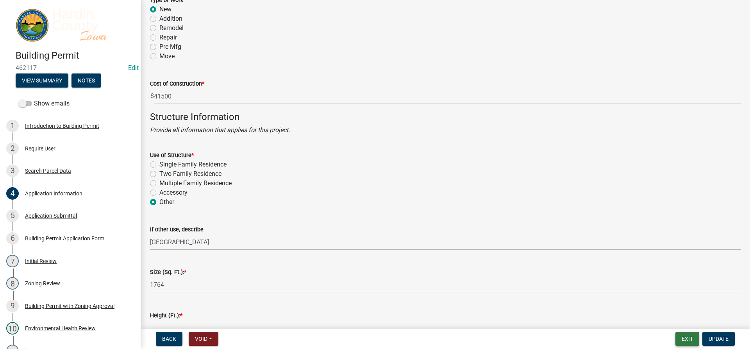
click at [683, 341] on button "Exit" at bounding box center [687, 339] width 24 height 14
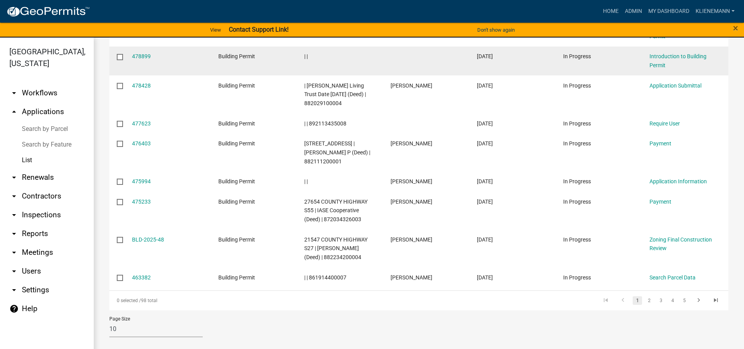
scroll to position [208, 0]
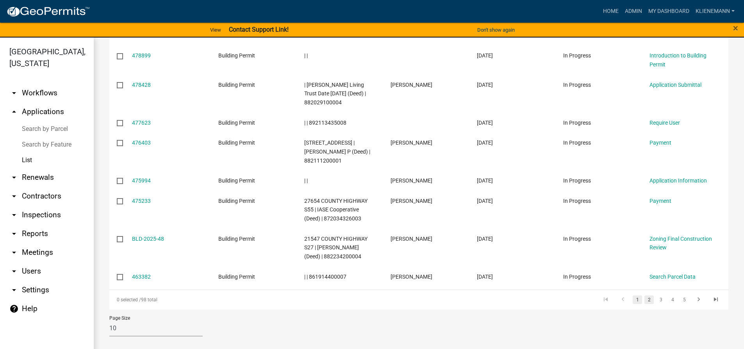
click at [644, 302] on link "2" at bounding box center [648, 299] width 9 height 9
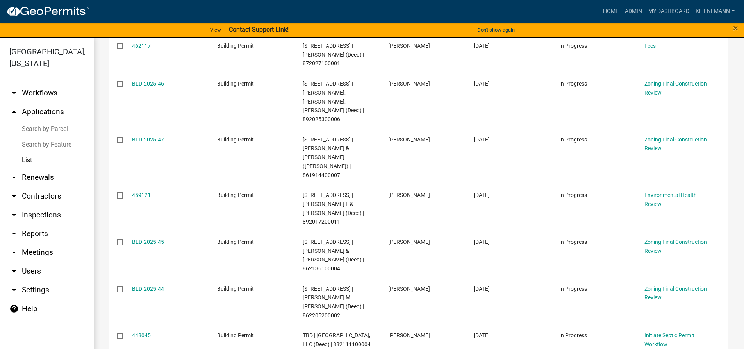
scroll to position [270, 0]
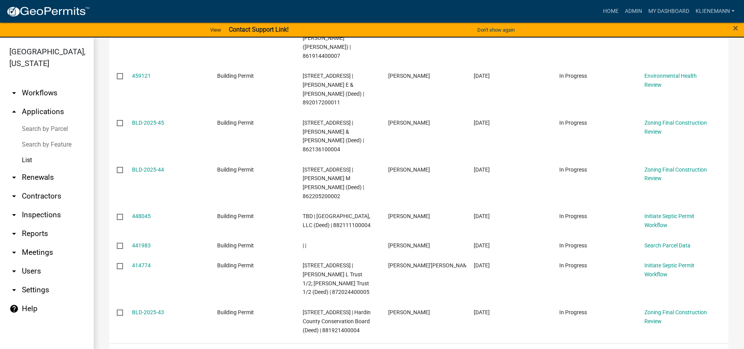
click at [633, 348] on link "1" at bounding box center [637, 353] width 9 height 9
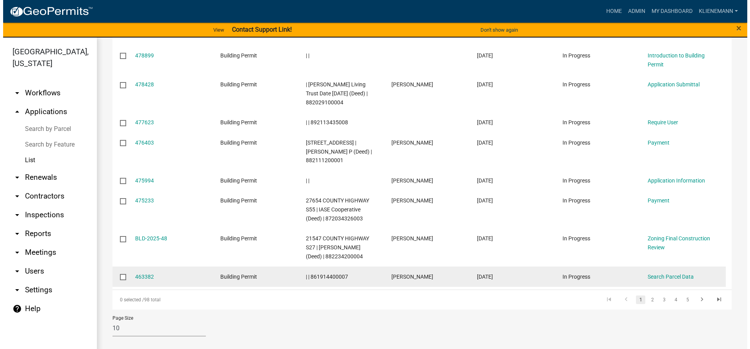
scroll to position [217, 0]
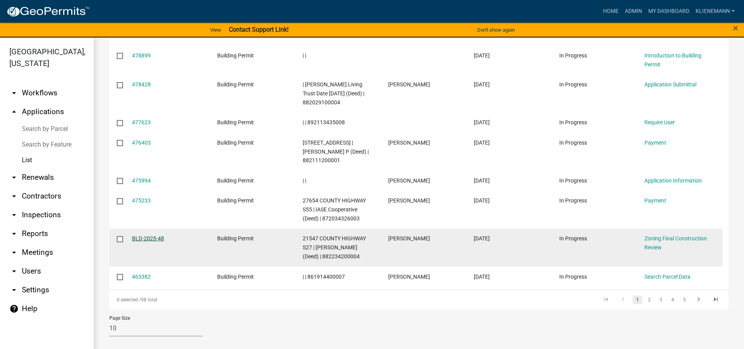
click at [148, 237] on link "BLD-2025-48" at bounding box center [148, 238] width 32 height 6
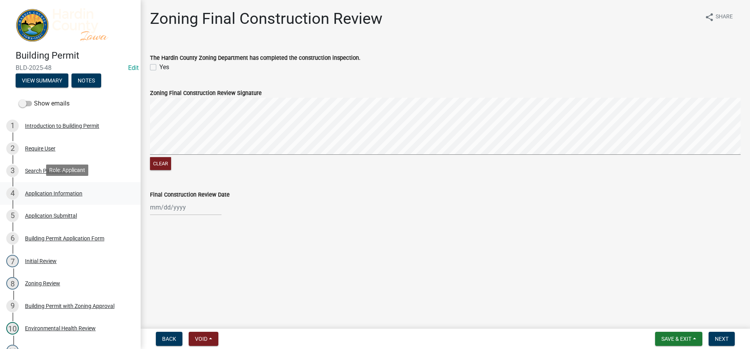
click at [60, 187] on div "4 Application Information" at bounding box center [67, 193] width 122 height 12
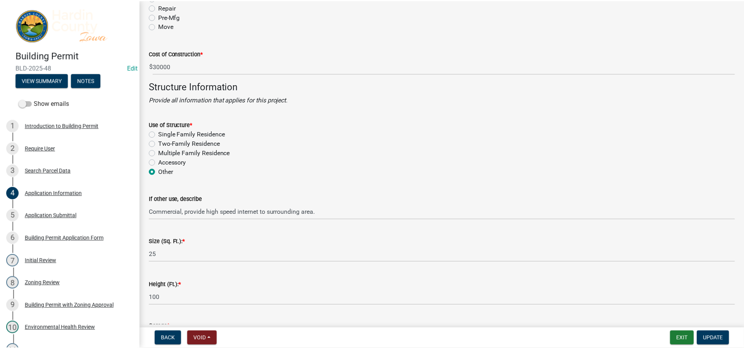
scroll to position [1406, 0]
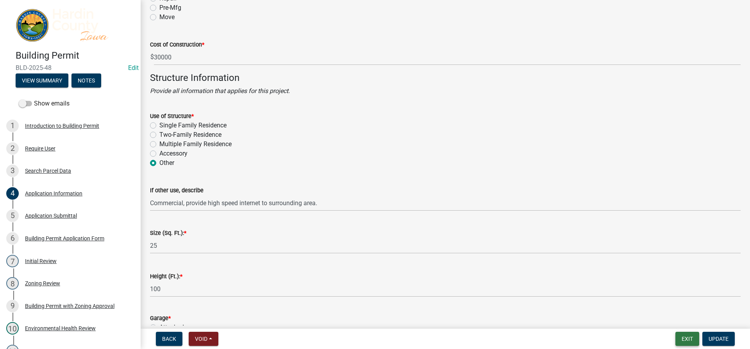
click at [678, 343] on button "Exit" at bounding box center [687, 339] width 24 height 14
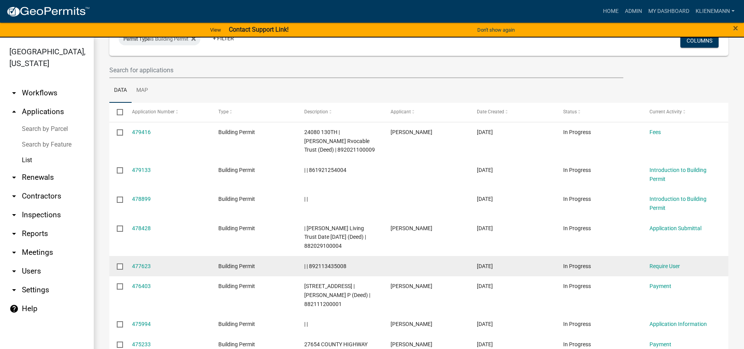
scroll to position [52, 0]
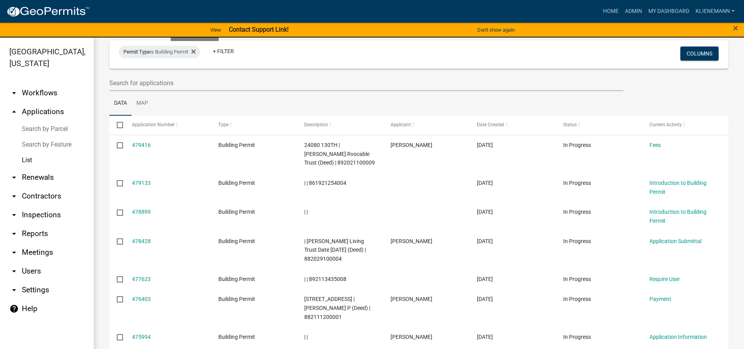
click at [196, 54] on icon at bounding box center [193, 52] width 4 height 4
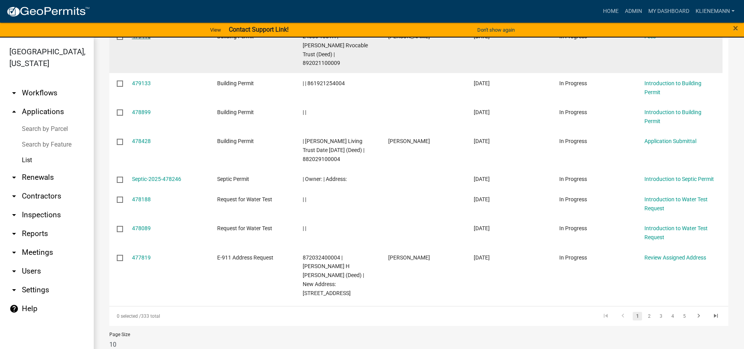
scroll to position [243, 0]
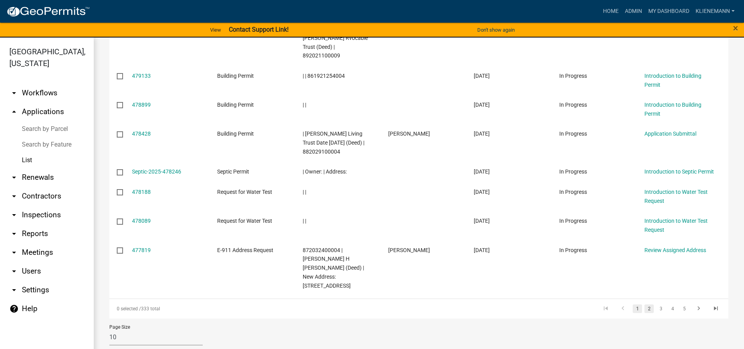
click at [644, 304] on link "2" at bounding box center [648, 308] width 9 height 9
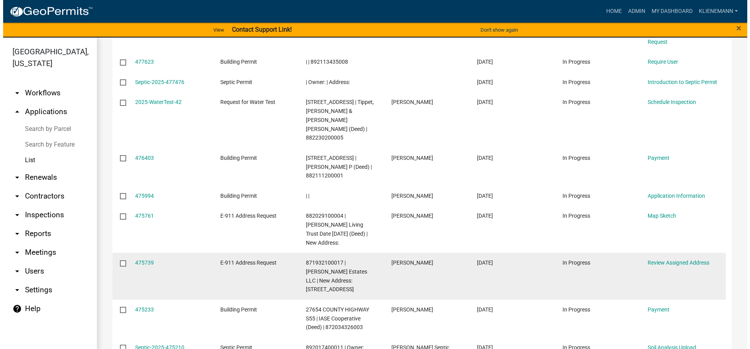
scroll to position [177, 0]
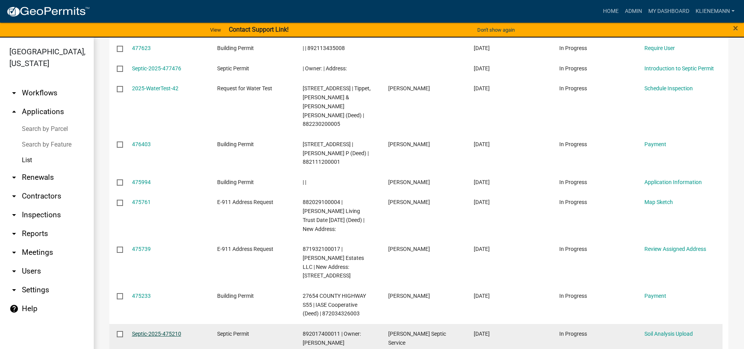
click at [169, 330] on link "Septic-2025-475210" at bounding box center [156, 333] width 49 height 6
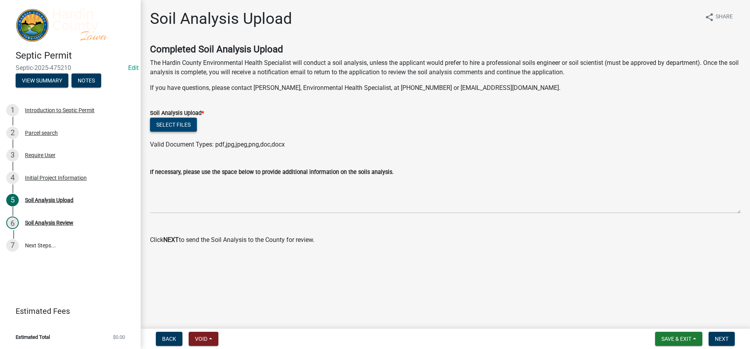
click at [180, 128] on button "Select files" at bounding box center [173, 125] width 47 height 14
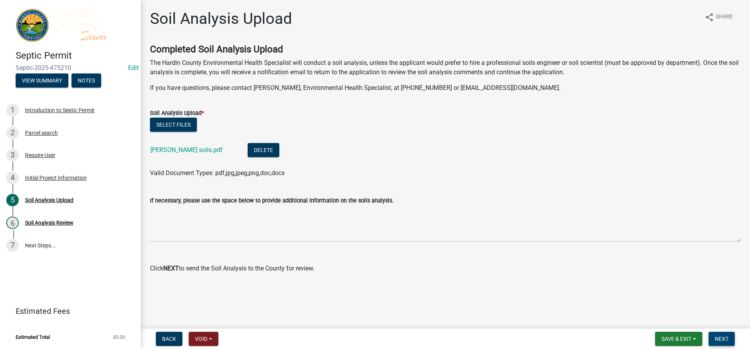
click at [731, 342] on button "Next" at bounding box center [722, 339] width 26 height 14
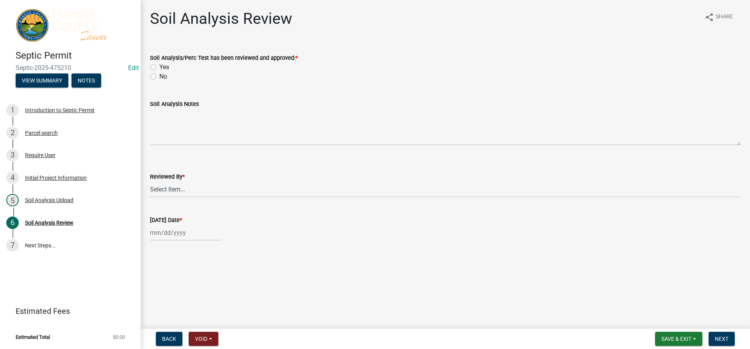
click at [161, 67] on label "Yes" at bounding box center [164, 66] width 10 height 9
click at [192, 186] on select "Select Item... [PERSON_NAME] [PERSON_NAME] Roll [PERSON_NAME]" at bounding box center [445, 189] width 591 height 16
click at [150, 181] on select "Select Item... [PERSON_NAME] [PERSON_NAME] Roll [PERSON_NAME]" at bounding box center [445, 189] width 591 height 16
select select "92abfdc4-a32e-4fda-8546-51d3978c14c9"
click at [190, 226] on div at bounding box center [185, 233] width 71 height 16
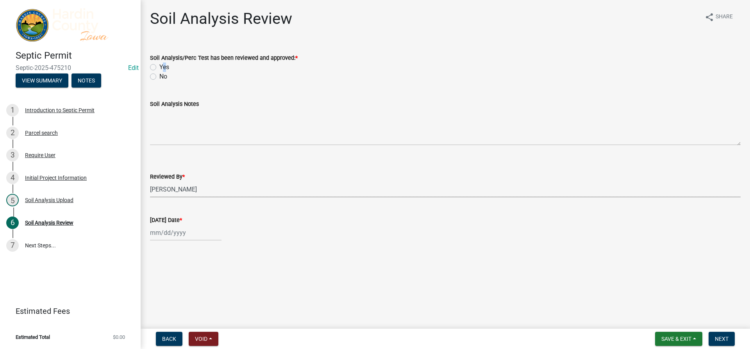
select select "9"
select select "2025"
click at [185, 181] on div "17" at bounding box center [183, 178] width 12 height 12
type input "[DATE]"
click at [189, 231] on div "[DATE]" at bounding box center [185, 233] width 71 height 16
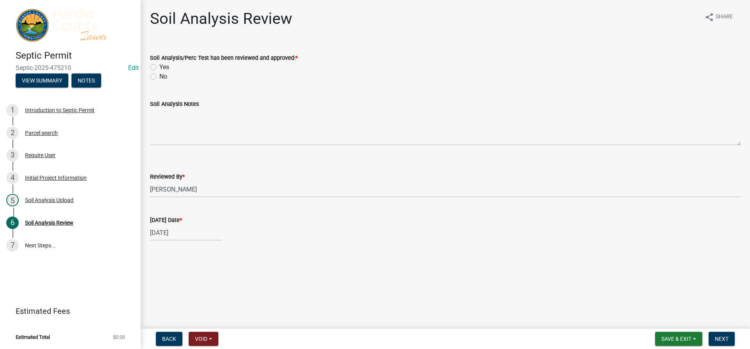
select select "9"
select select "2025"
click at [174, 184] on div "16" at bounding box center [170, 178] width 12 height 12
type input "[DATE]"
click at [729, 337] on button "Next" at bounding box center [722, 339] width 26 height 14
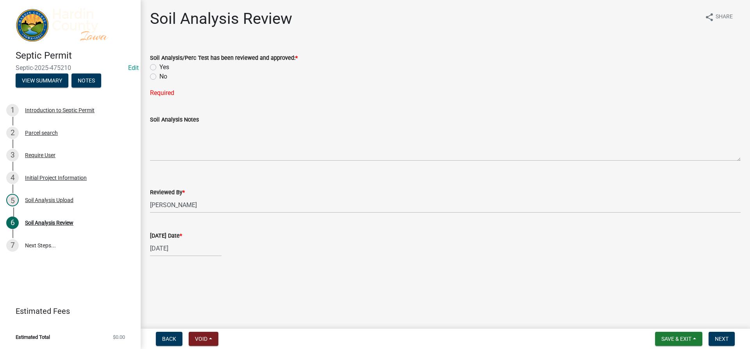
click at [168, 66] on label "Yes" at bounding box center [164, 66] width 10 height 9
click at [164, 66] on input "Yes" at bounding box center [161, 64] width 5 height 5
radio input "true"
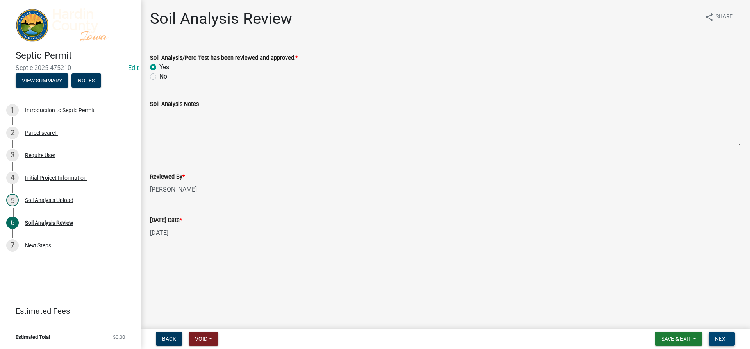
click at [724, 343] on button "Next" at bounding box center [722, 339] width 26 height 14
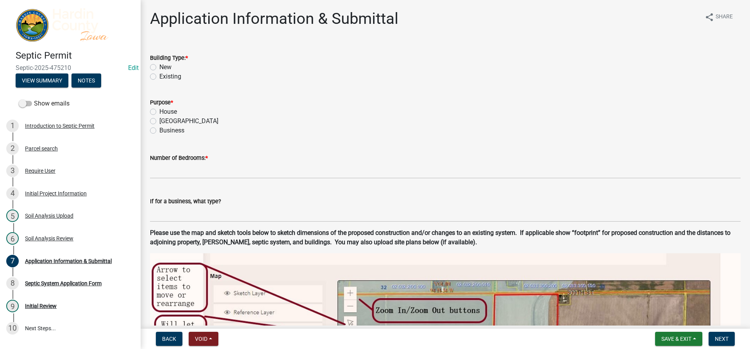
click at [171, 77] on label "Existing" at bounding box center [170, 76] width 22 height 9
click at [164, 77] on input "Existing" at bounding box center [161, 74] width 5 height 5
radio input "true"
click at [172, 108] on label "House" at bounding box center [168, 111] width 18 height 9
click at [164, 108] on input "House" at bounding box center [161, 109] width 5 height 5
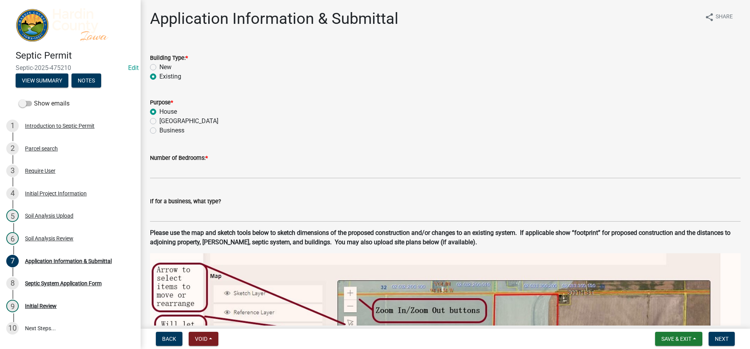
radio input "true"
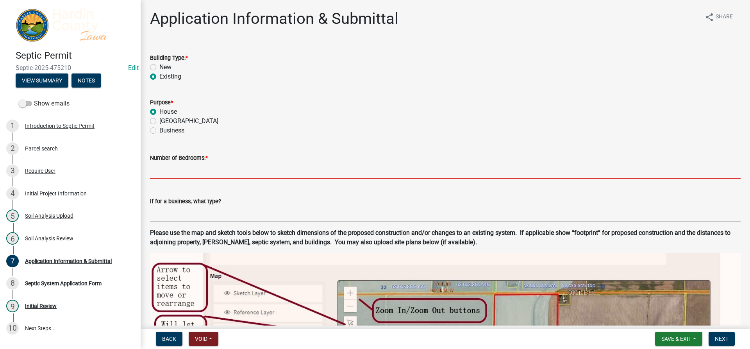
click at [183, 171] on input "text" at bounding box center [445, 170] width 591 height 16
type input "3"
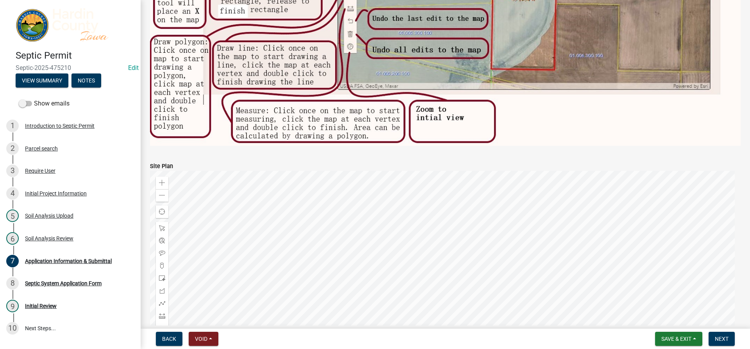
scroll to position [508, 0]
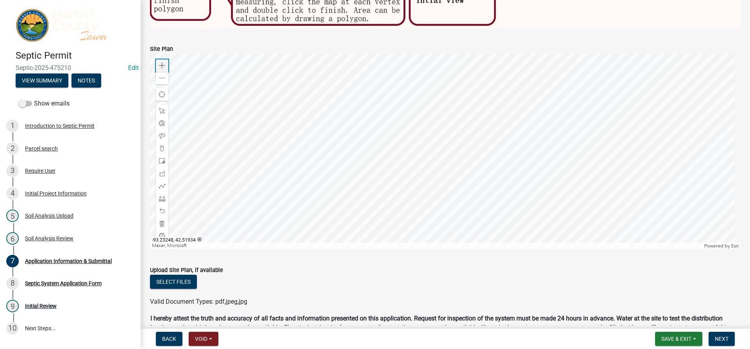
click at [163, 59] on div "Zoom in" at bounding box center [162, 65] width 12 height 12
click at [416, 157] on div at bounding box center [445, 151] width 591 height 195
click at [159, 183] on span at bounding box center [162, 186] width 6 height 6
click at [424, 107] on div at bounding box center [445, 151] width 591 height 195
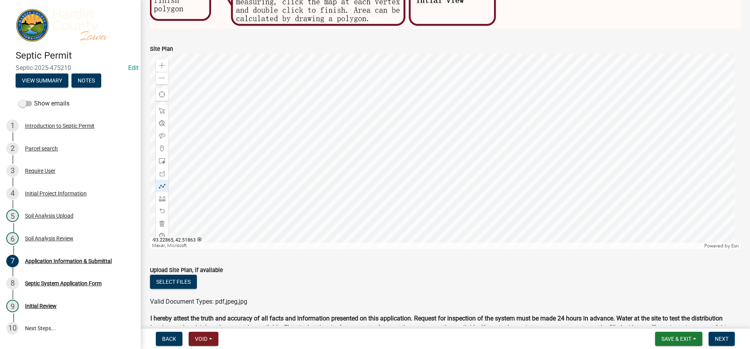
click at [424, 116] on div at bounding box center [445, 151] width 591 height 195
click at [418, 116] on div at bounding box center [445, 151] width 591 height 195
click at [418, 132] on div at bounding box center [445, 151] width 591 height 195
click at [425, 132] on div at bounding box center [445, 151] width 591 height 195
click at [425, 116] on div at bounding box center [445, 151] width 591 height 195
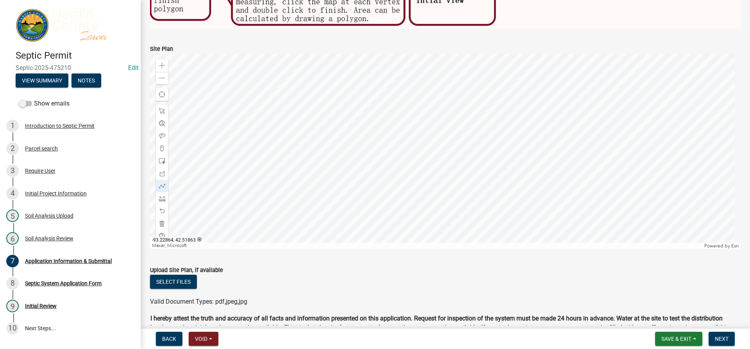
click at [425, 116] on div at bounding box center [445, 151] width 591 height 195
click at [422, 134] on div at bounding box center [445, 151] width 591 height 195
click at [422, 142] on div at bounding box center [445, 151] width 591 height 195
click at [387, 141] on div at bounding box center [445, 151] width 591 height 195
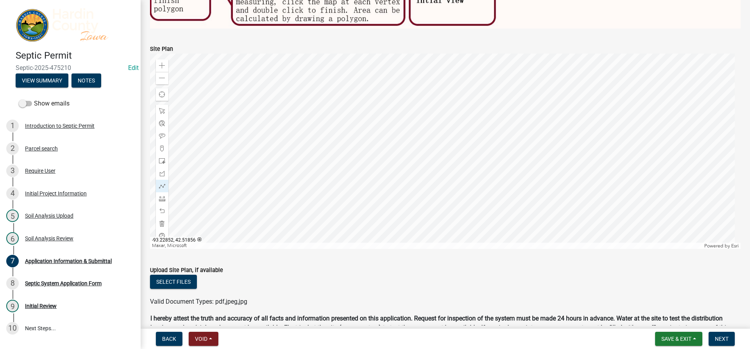
click at [460, 143] on div at bounding box center [445, 151] width 591 height 195
click at [423, 141] on div at bounding box center [445, 151] width 591 height 195
click at [424, 151] on div at bounding box center [445, 151] width 591 height 195
click at [461, 153] on div at bounding box center [445, 151] width 591 height 195
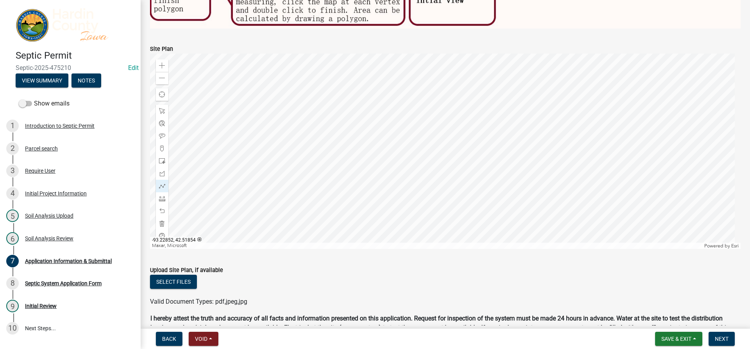
click at [461, 153] on div at bounding box center [445, 151] width 591 height 195
click at [423, 152] on div at bounding box center [445, 151] width 591 height 195
click at [387, 151] on div at bounding box center [445, 151] width 591 height 195
click at [387, 150] on div at bounding box center [445, 151] width 591 height 195
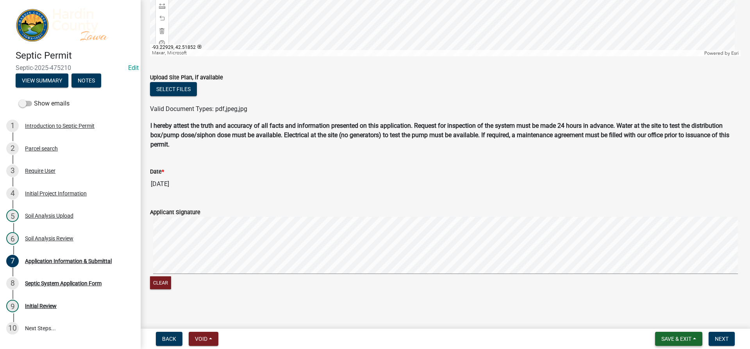
click at [668, 339] on span "Save & Exit" at bounding box center [676, 339] width 30 height 6
click at [664, 317] on button "Save & Exit" at bounding box center [671, 318] width 62 height 19
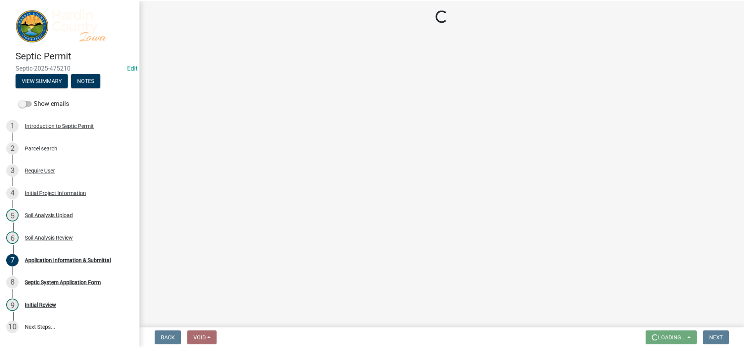
scroll to position [0, 0]
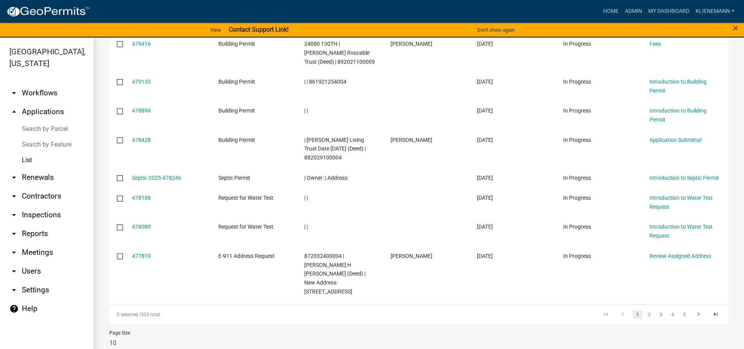
scroll to position [234, 0]
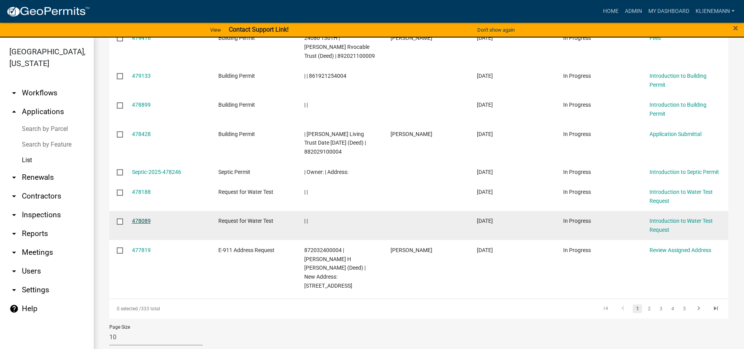
click at [132, 218] on link "478089" at bounding box center [141, 221] width 19 height 6
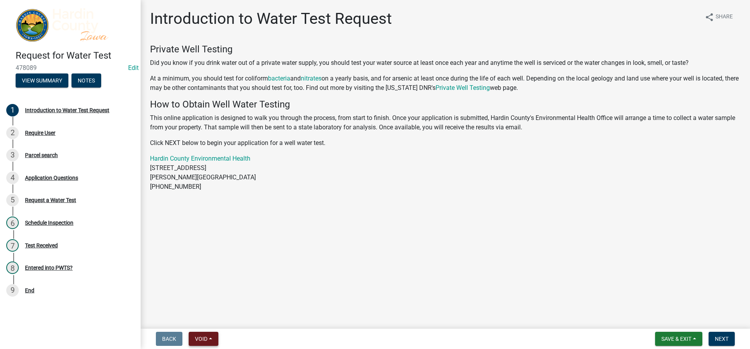
click at [208, 332] on button "Void" at bounding box center [204, 339] width 30 height 14
click at [212, 315] on button "Void" at bounding box center [220, 318] width 62 height 19
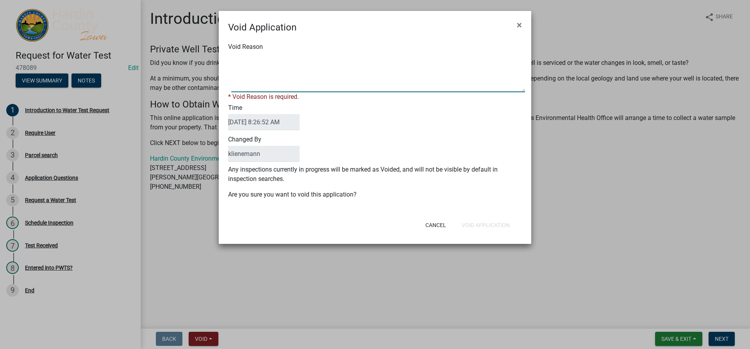
click at [313, 86] on textarea "Void Reason" at bounding box center [378, 72] width 294 height 39
type textarea "duplicate"
click at [486, 221] on button "Void Application" at bounding box center [485, 225] width 61 height 14
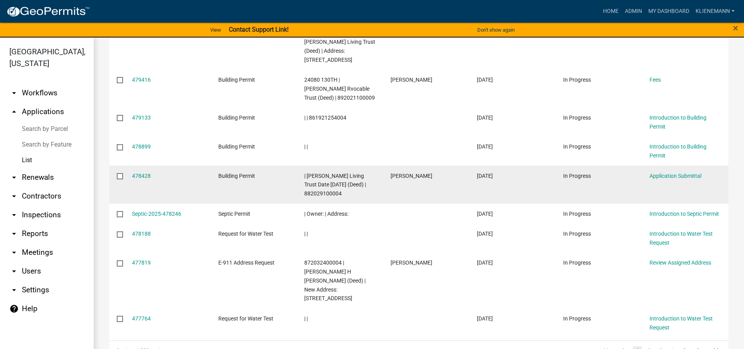
scroll to position [234, 0]
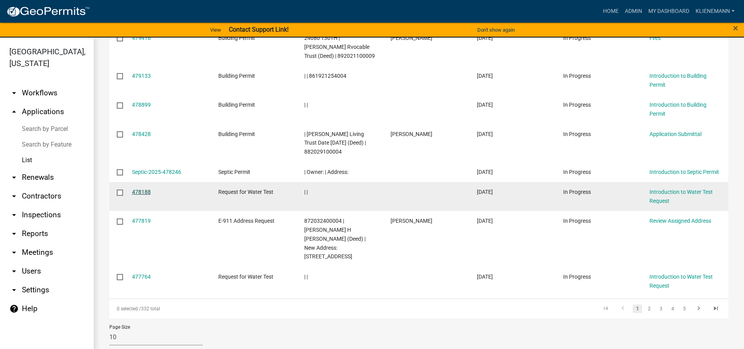
click at [145, 193] on link "478188" at bounding box center [141, 192] width 19 height 6
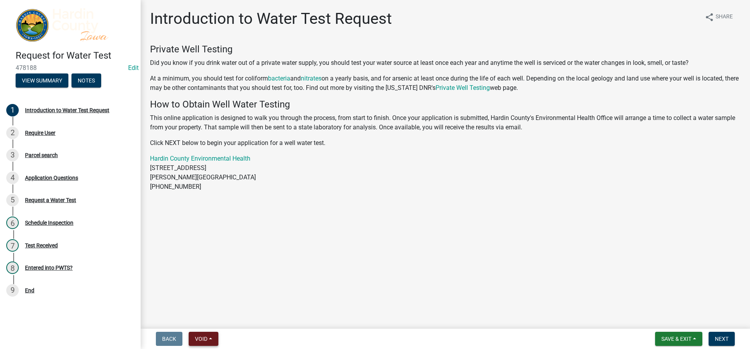
click at [198, 334] on button "Void" at bounding box center [204, 339] width 30 height 14
click at [205, 314] on button "Void" at bounding box center [220, 318] width 62 height 19
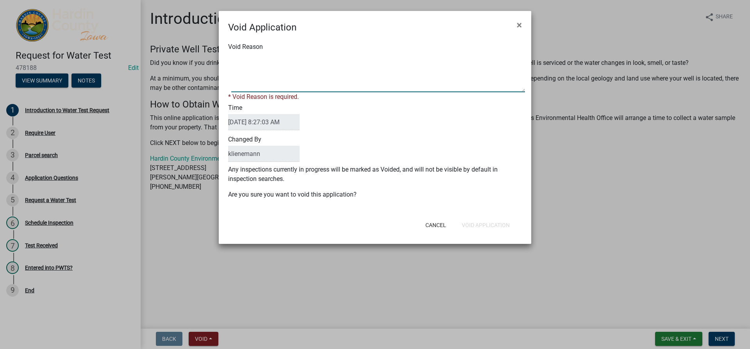
click at [276, 77] on textarea "Void Reason" at bounding box center [378, 72] width 294 height 39
type textarea "duplicate"
click at [517, 228] on div "Void Application × Void Reason * Void Reason is required. Time [DATE] 8:27:03 A…" at bounding box center [375, 127] width 312 height 233
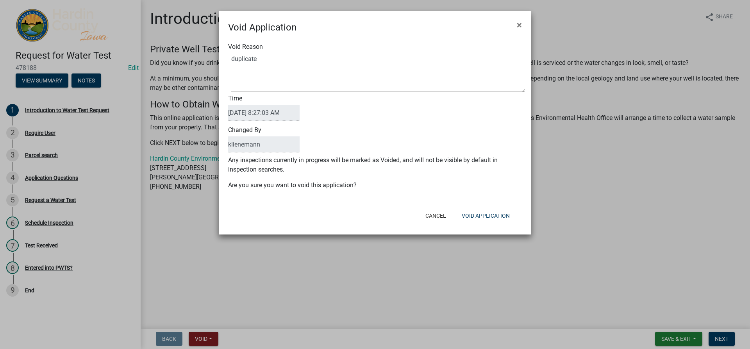
click at [504, 223] on div "Cancel Void Application" at bounding box center [426, 215] width 193 height 20
click at [501, 214] on button "Void Application" at bounding box center [485, 216] width 61 height 14
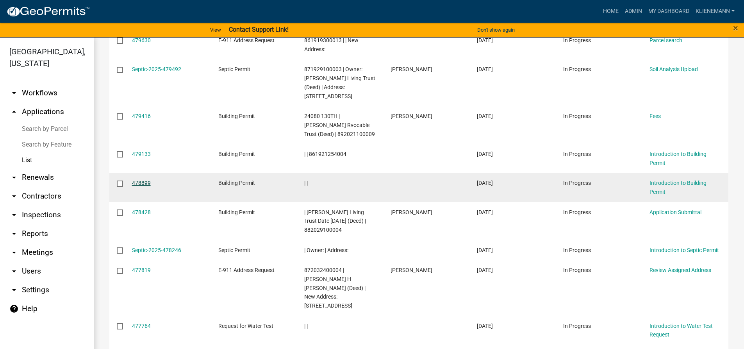
scroll to position [225, 0]
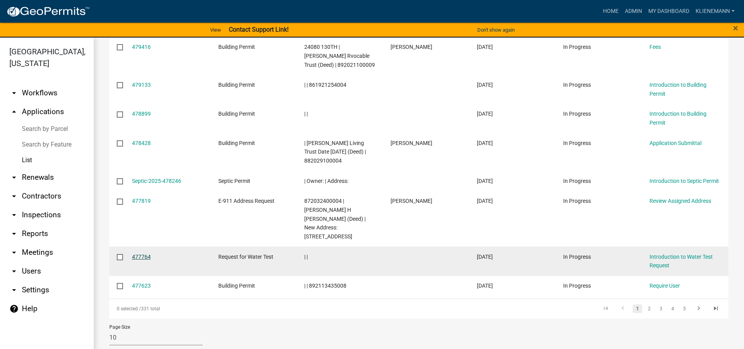
click at [136, 253] on link "477764" at bounding box center [141, 256] width 19 height 6
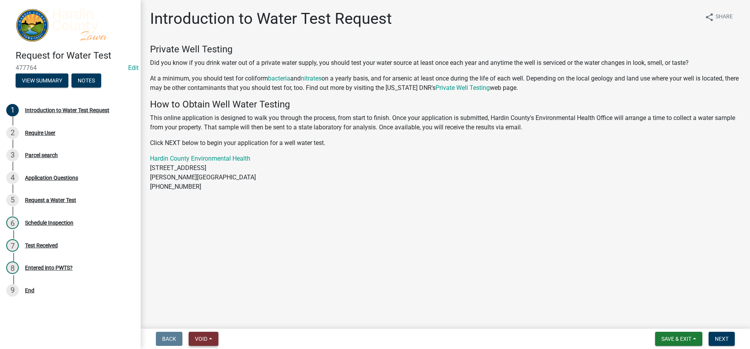
click at [200, 333] on button "Void" at bounding box center [204, 339] width 30 height 14
click at [209, 318] on button "Void" at bounding box center [220, 318] width 62 height 19
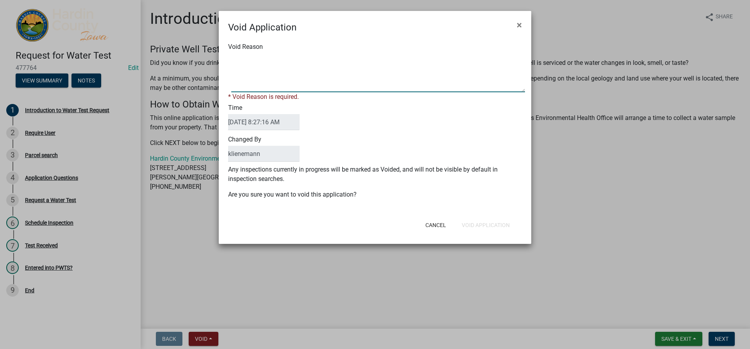
click at [271, 86] on textarea "Void Reason" at bounding box center [378, 72] width 294 height 39
type textarea "duplicate"
click at [475, 226] on form "Void Application × Void Reason * Void Reason is required. Time [DATE] 8:27:16 A…" at bounding box center [375, 124] width 312 height 226
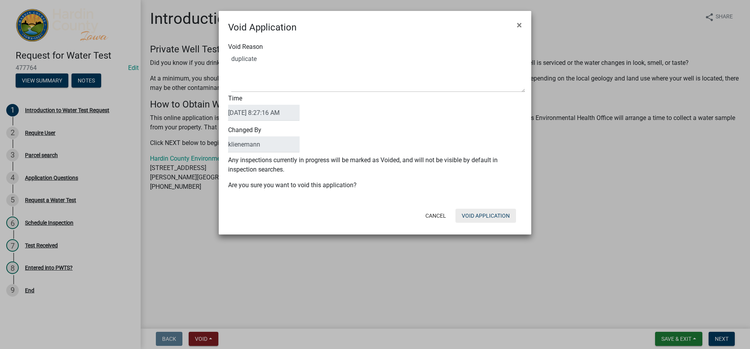
click at [484, 216] on button "Void Application" at bounding box center [485, 216] width 61 height 14
